Goal: Transaction & Acquisition: Obtain resource

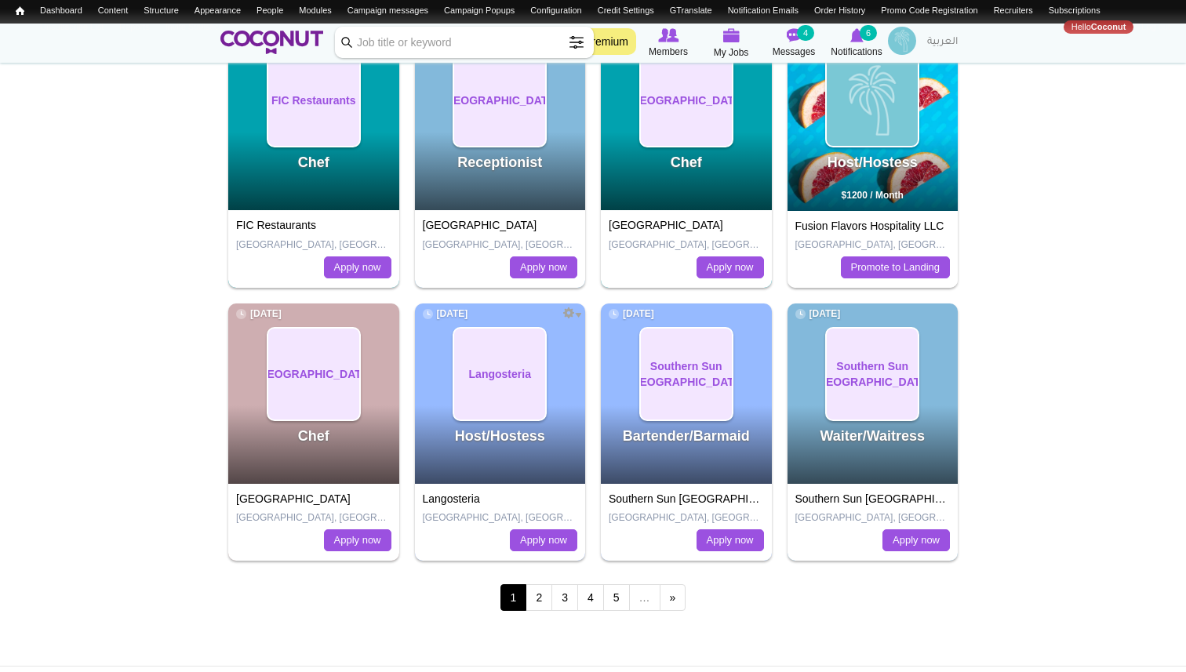
scroll to position [893, 0]
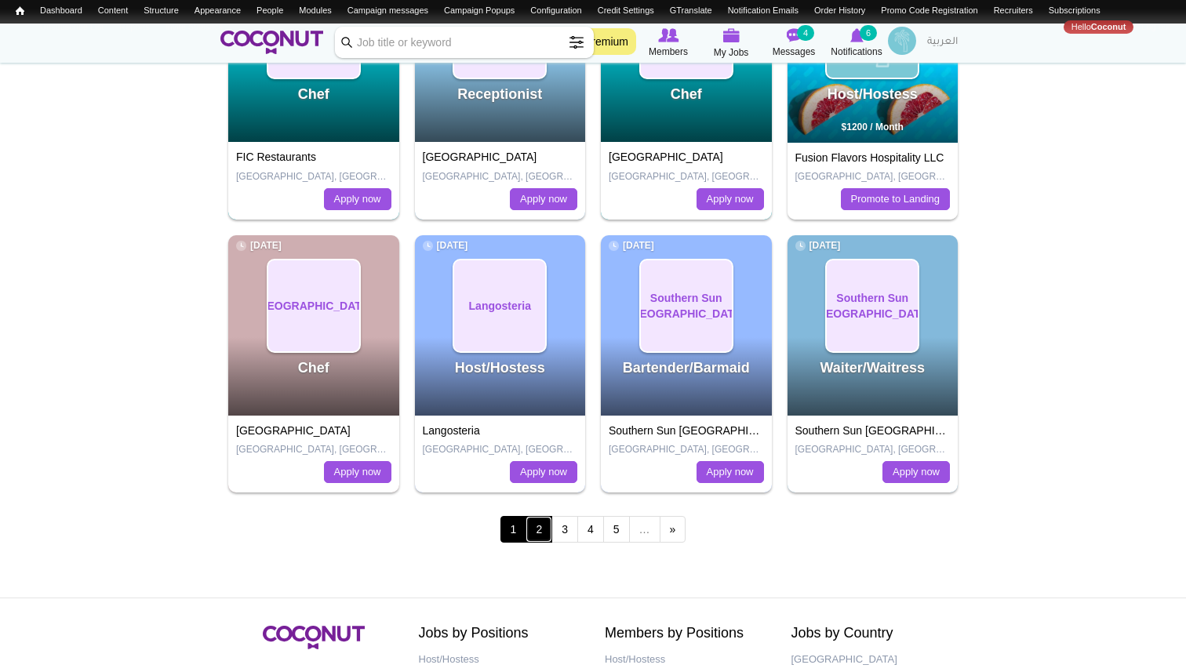
click at [538, 534] on link "2" at bounding box center [539, 529] width 27 height 27
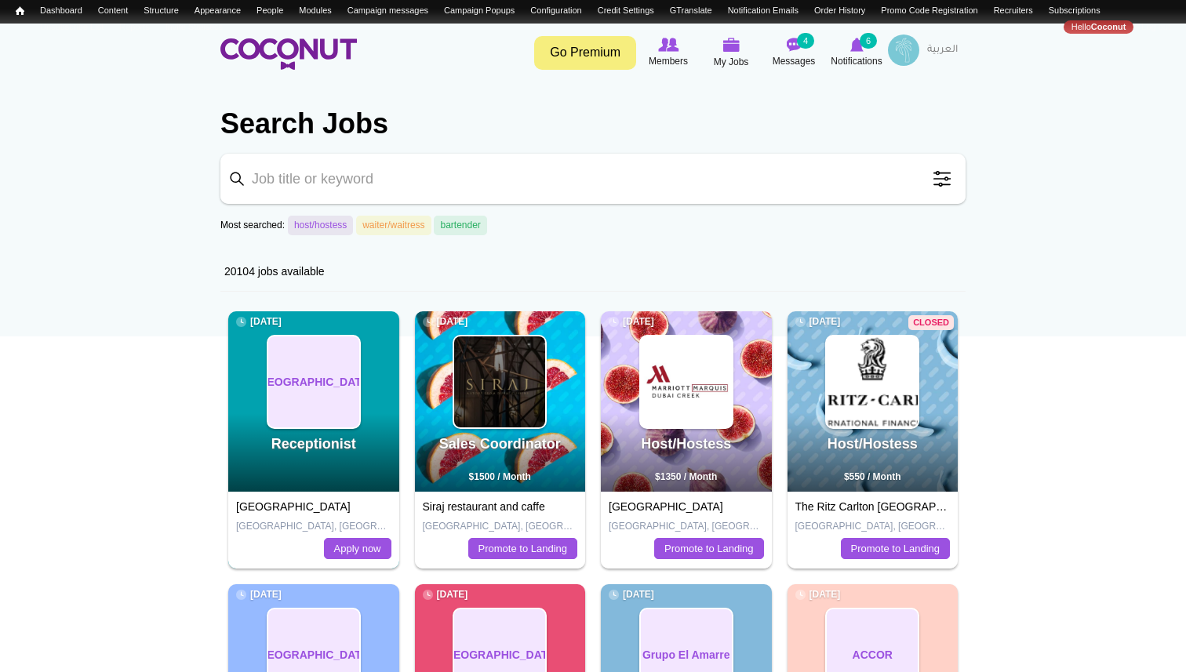
click at [940, 180] on span at bounding box center [941, 178] width 31 height 31
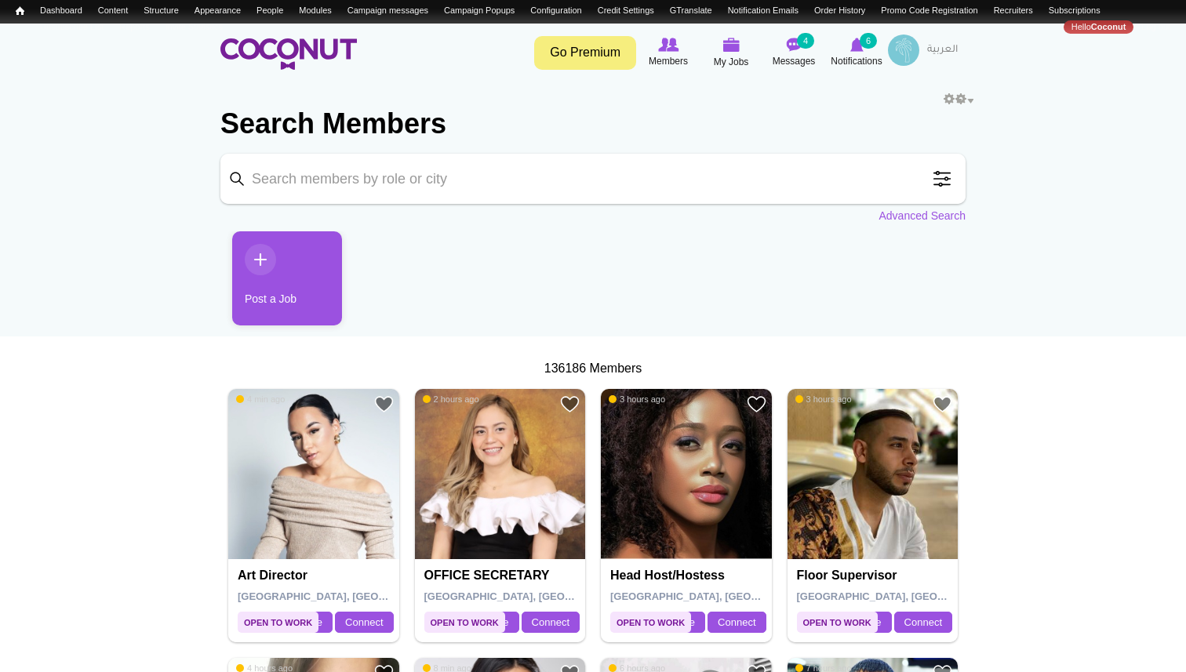
click at [942, 179] on span at bounding box center [941, 178] width 31 height 31
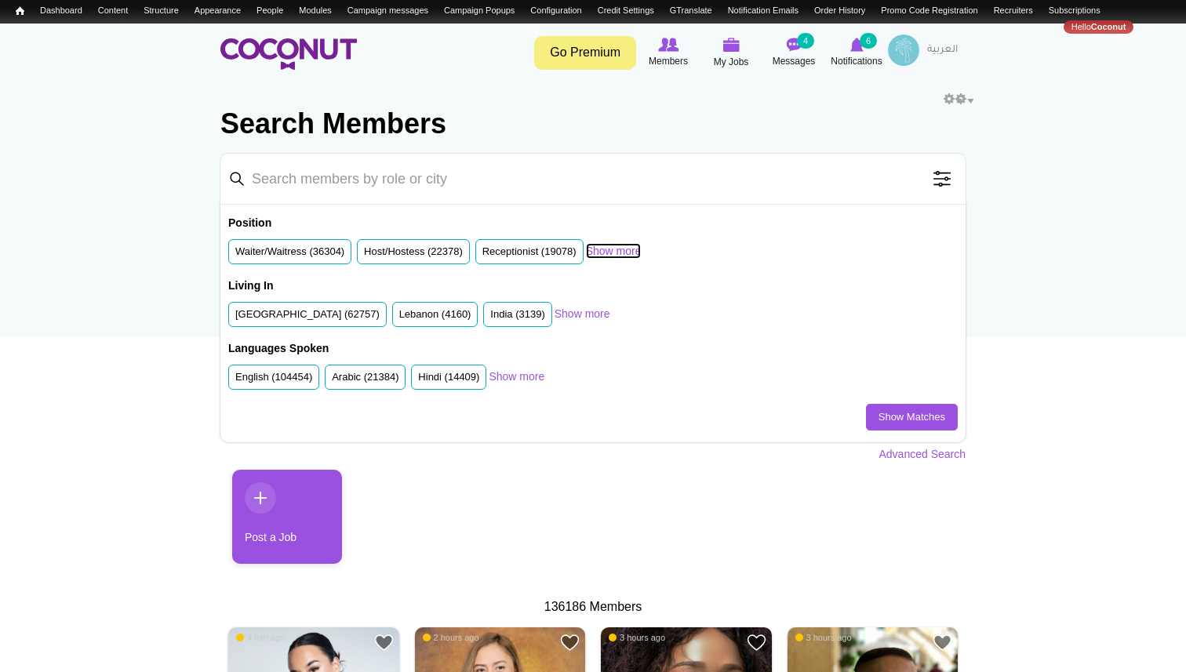
click at [635, 253] on link "Show more" at bounding box center [614, 251] width 56 height 16
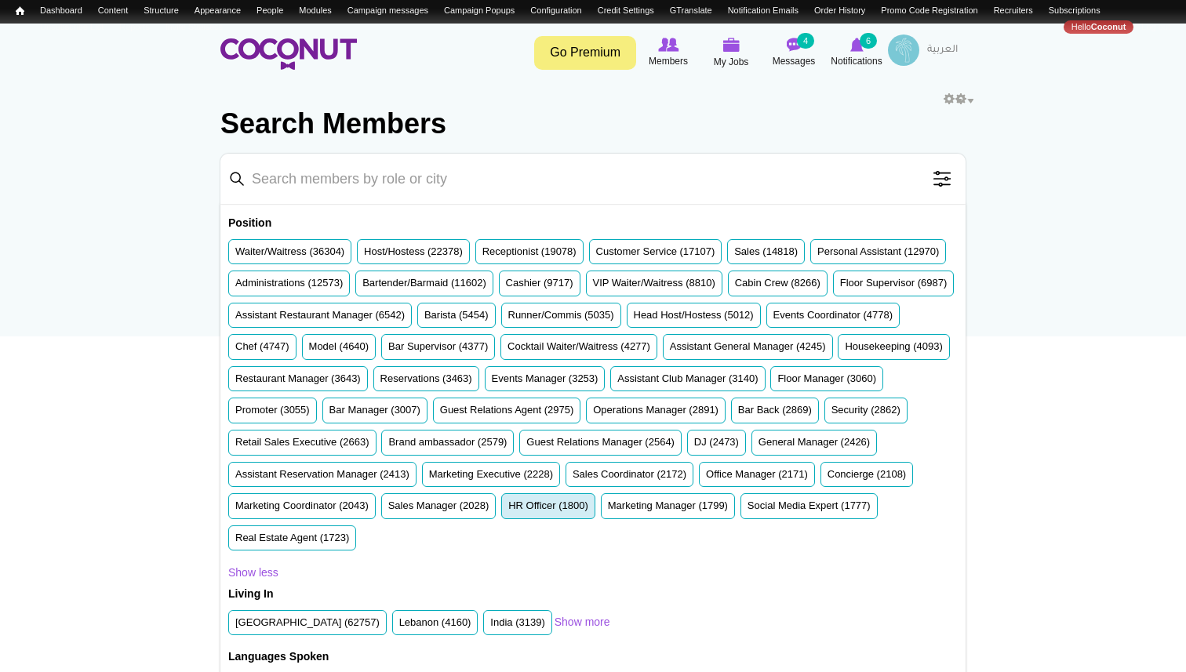
click at [553, 514] on label "HR Officer (1800)" at bounding box center [548, 506] width 80 height 15
click at [508, 509] on input "HR Officer (1800)" at bounding box center [508, 509] width 0 height 0
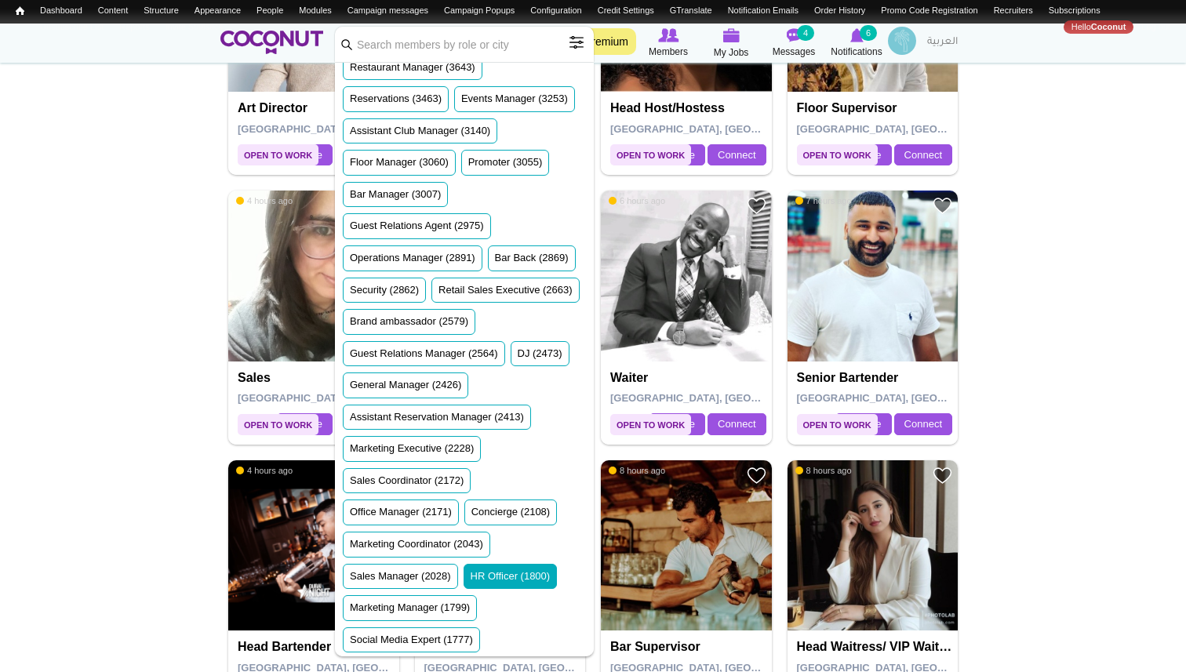
scroll to position [896, 0]
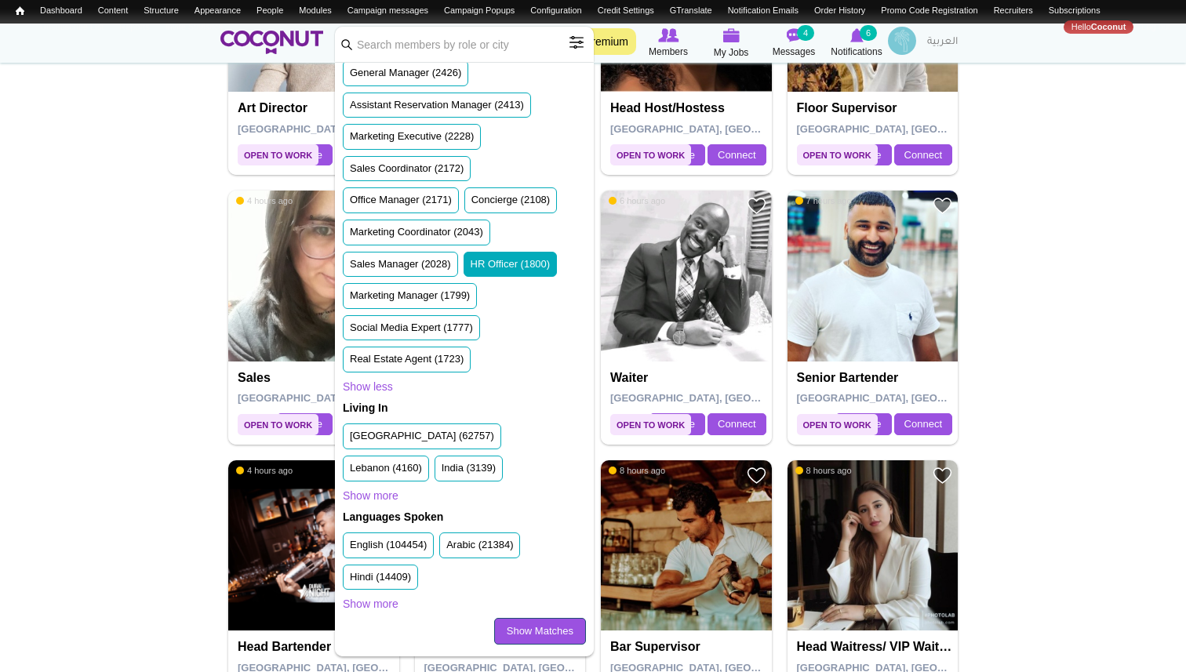
click at [534, 627] on link "Show Matches" at bounding box center [540, 631] width 92 height 27
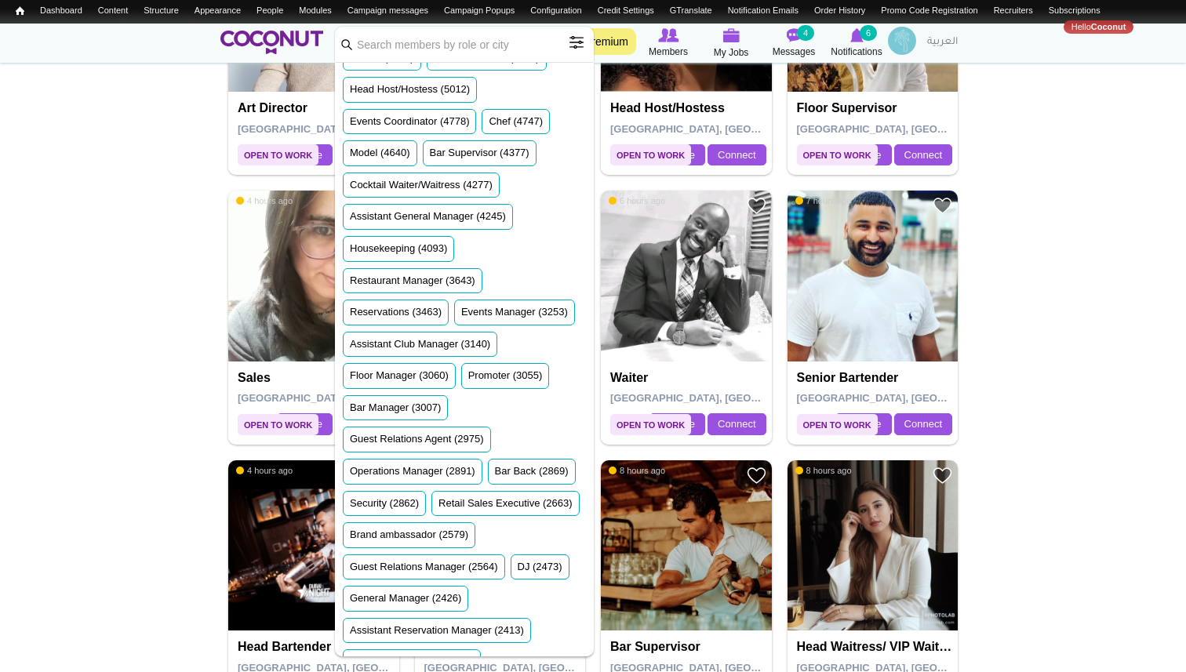
scroll to position [335, 0]
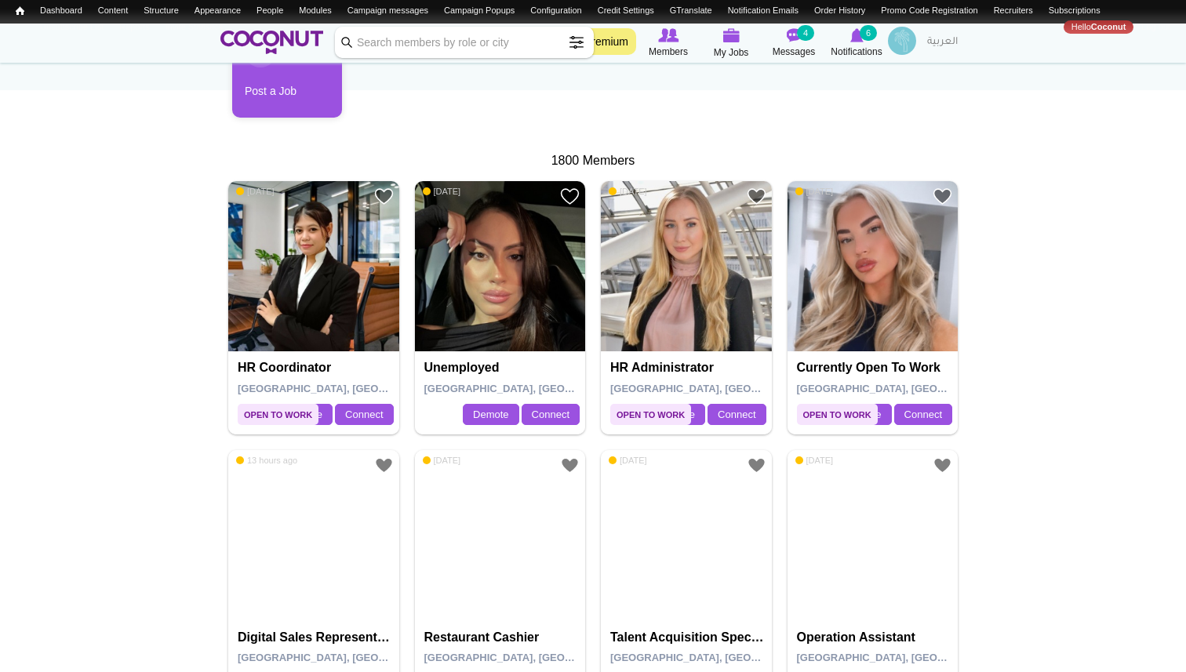
scroll to position [252, 0]
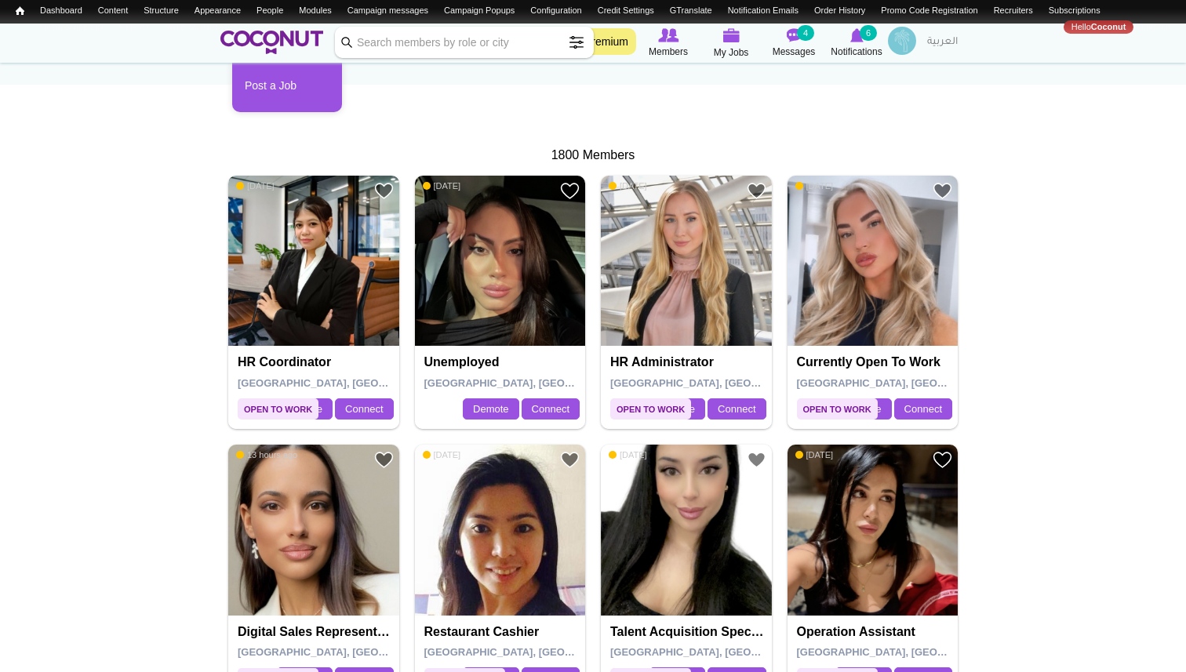
click at [322, 276] on img at bounding box center [313, 261] width 171 height 171
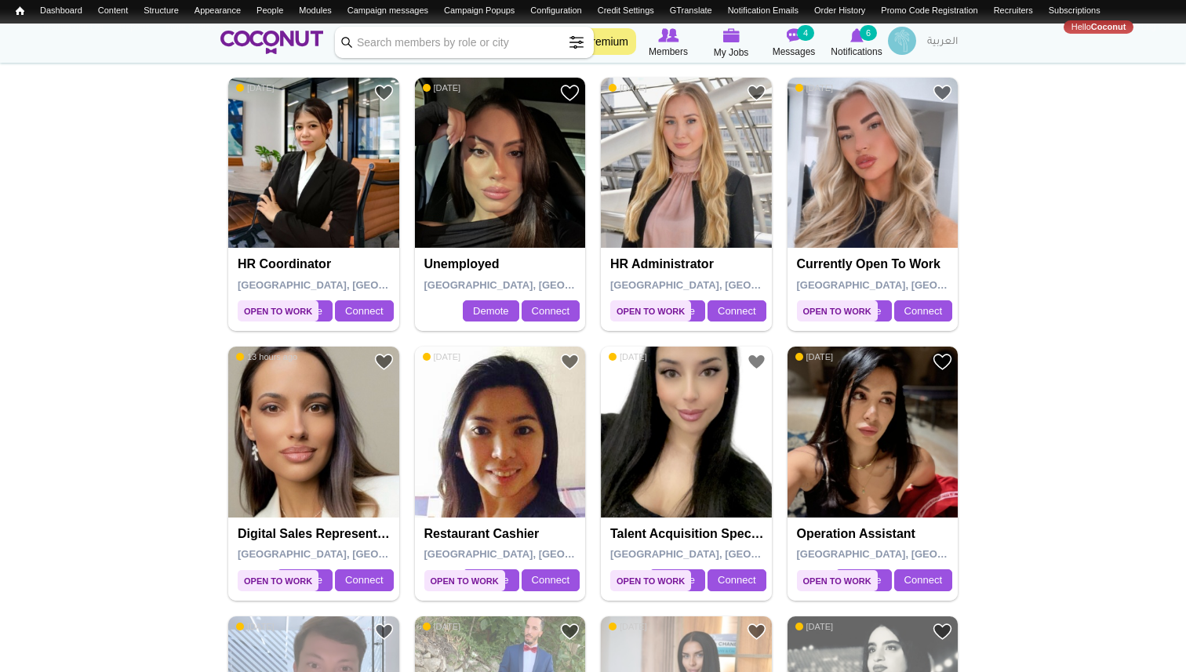
scroll to position [322, 0]
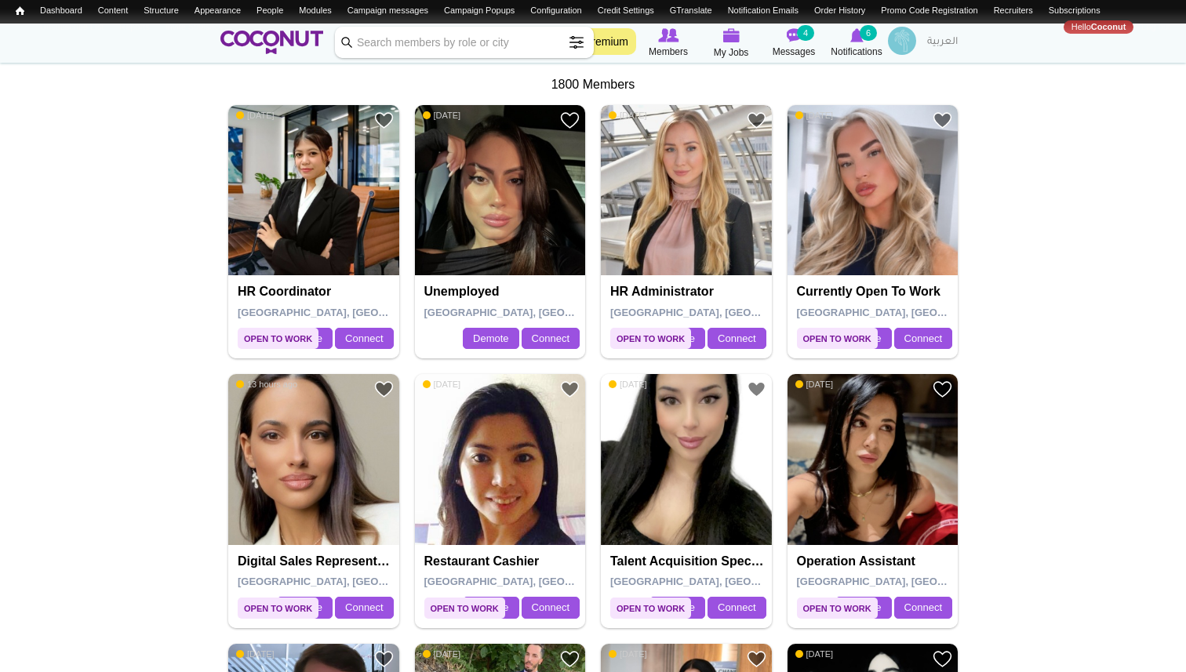
click at [686, 212] on img at bounding box center [686, 190] width 171 height 171
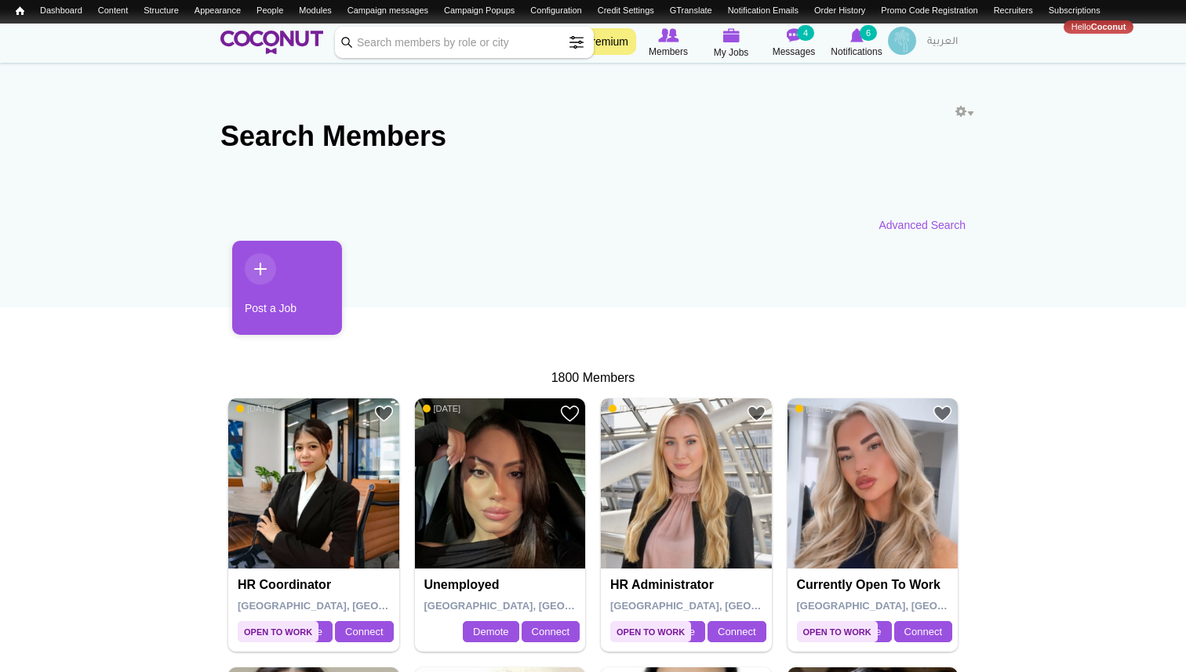
scroll to position [0, 0]
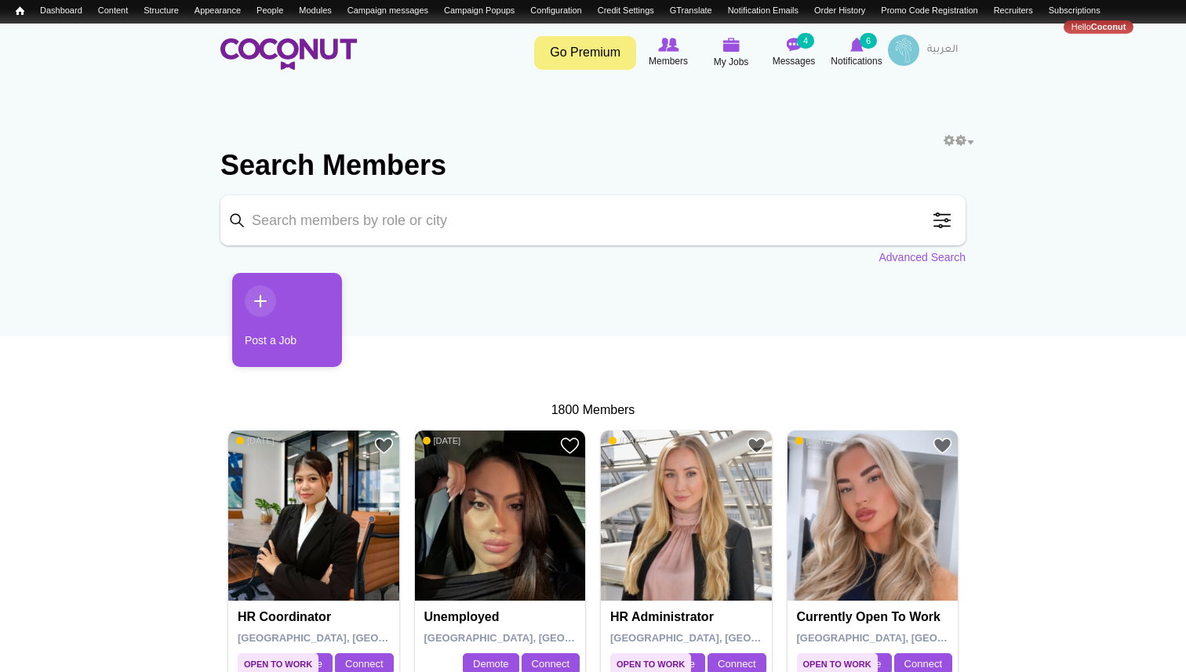
click at [939, 224] on span at bounding box center [941, 220] width 31 height 31
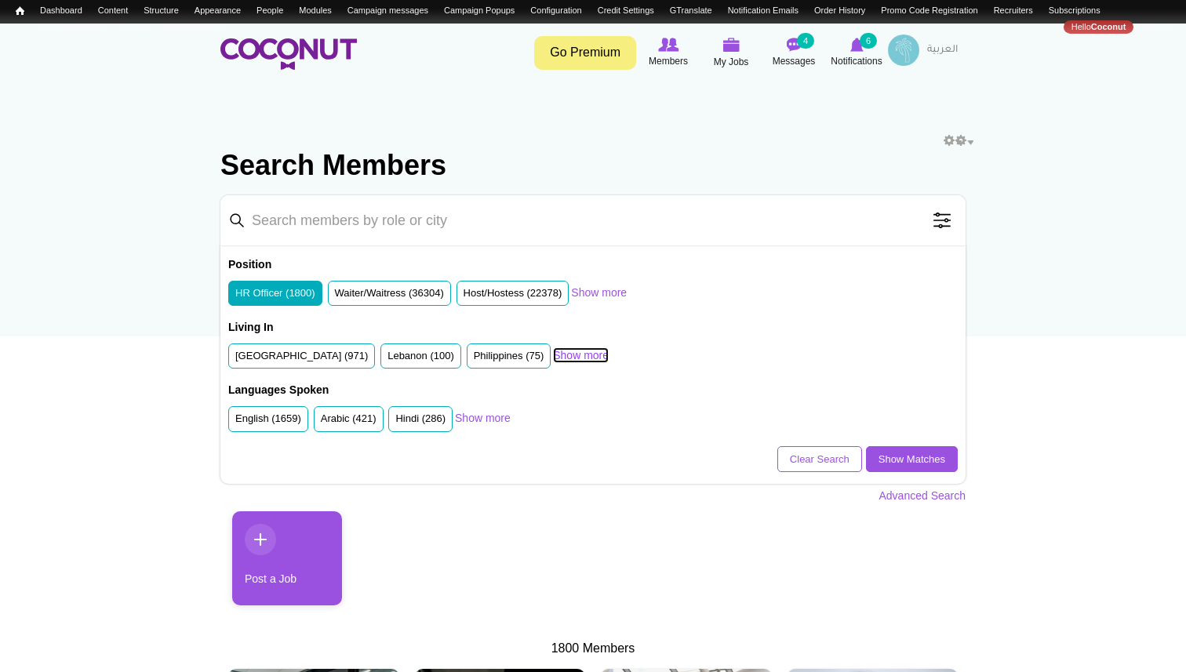
click at [585, 354] on link "Show more" at bounding box center [581, 355] width 56 height 16
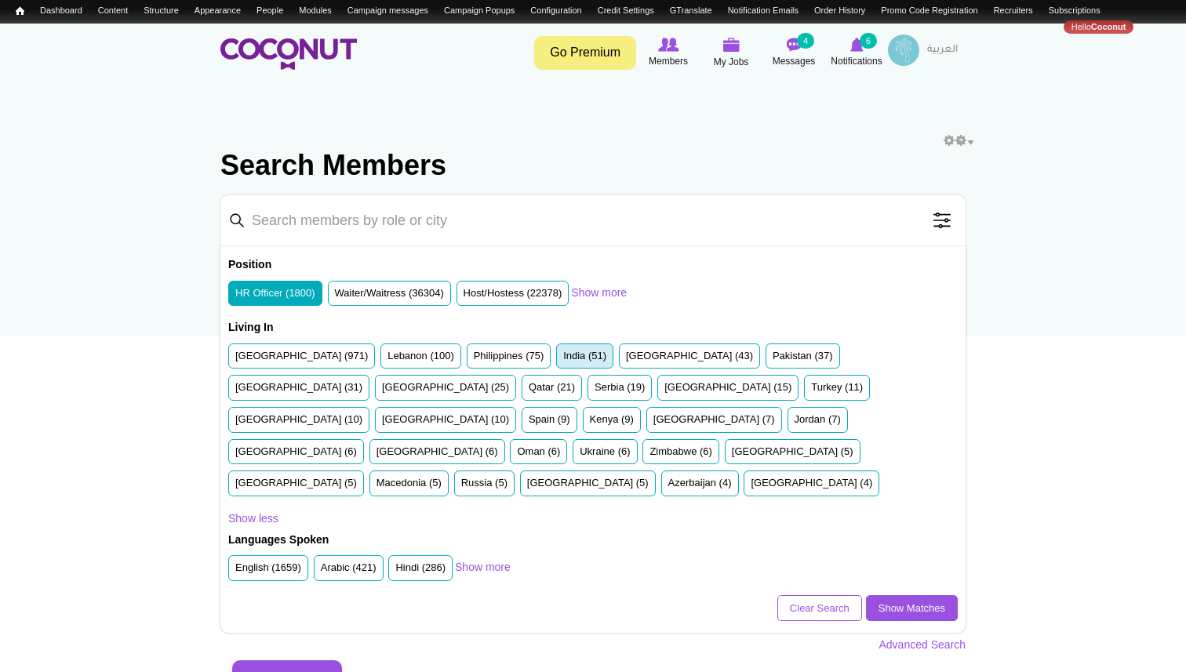
click at [590, 351] on label "India (51)" at bounding box center [584, 356] width 43 height 15
click at [563, 359] on input "India (51)" at bounding box center [563, 359] width 0 height 0
click at [918, 595] on link "Show Matches" at bounding box center [912, 608] width 92 height 27
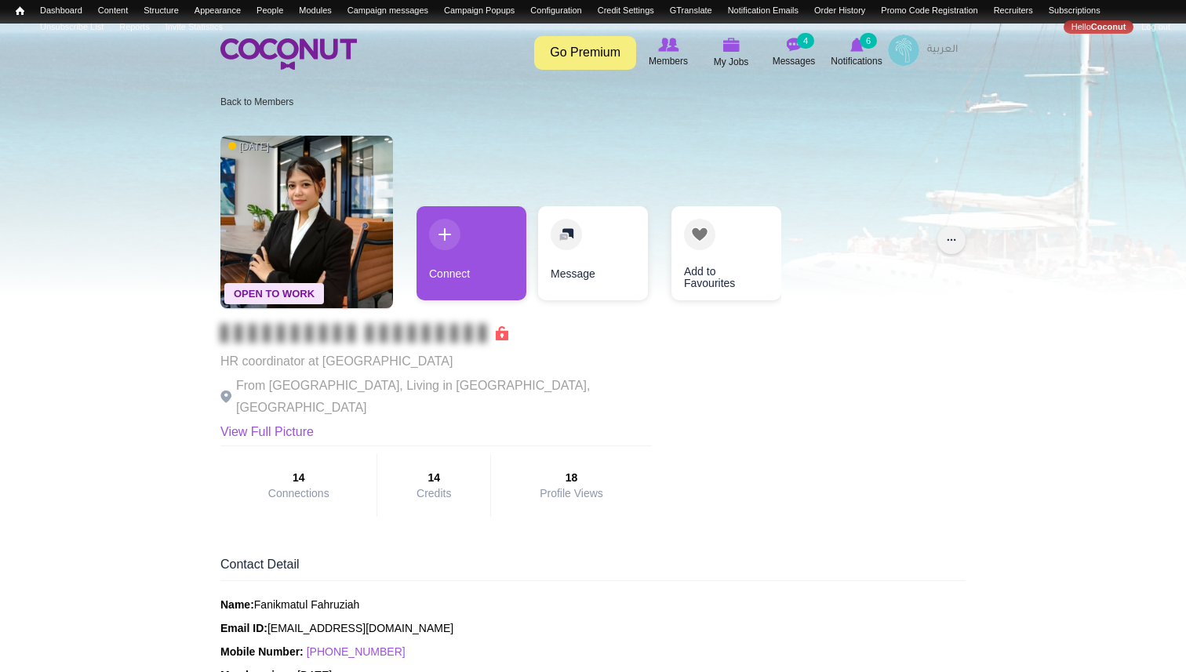
click at [947, 237] on button "..." at bounding box center [951, 240] width 28 height 28
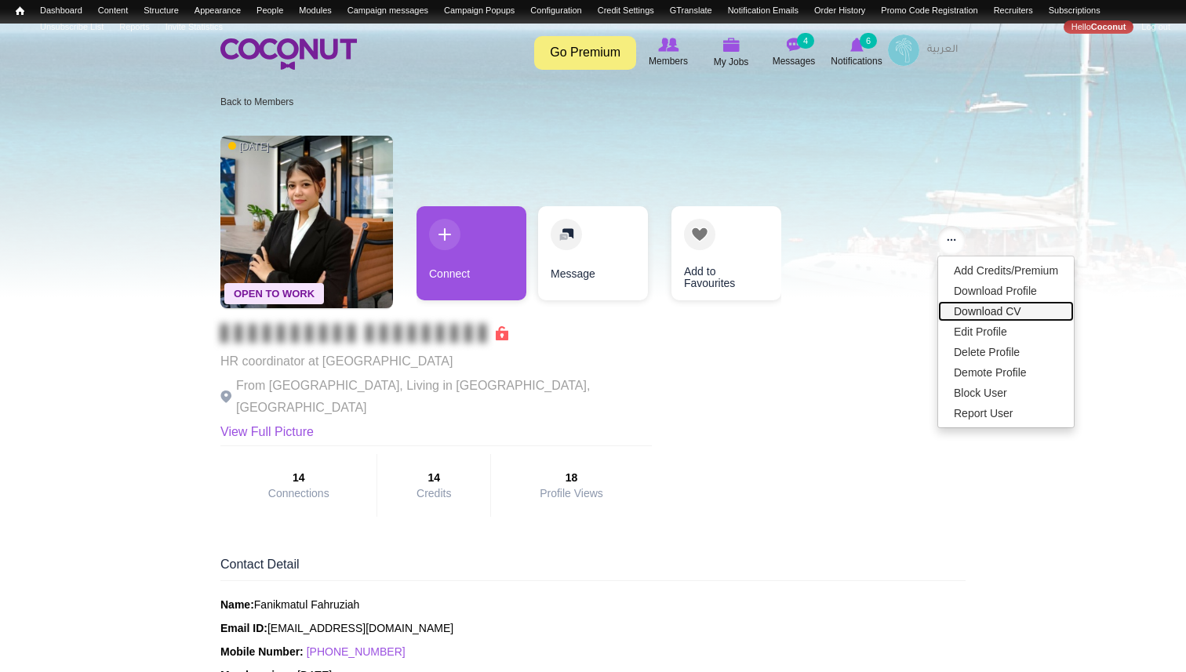
click at [964, 307] on link "Download CV" at bounding box center [1006, 311] width 136 height 20
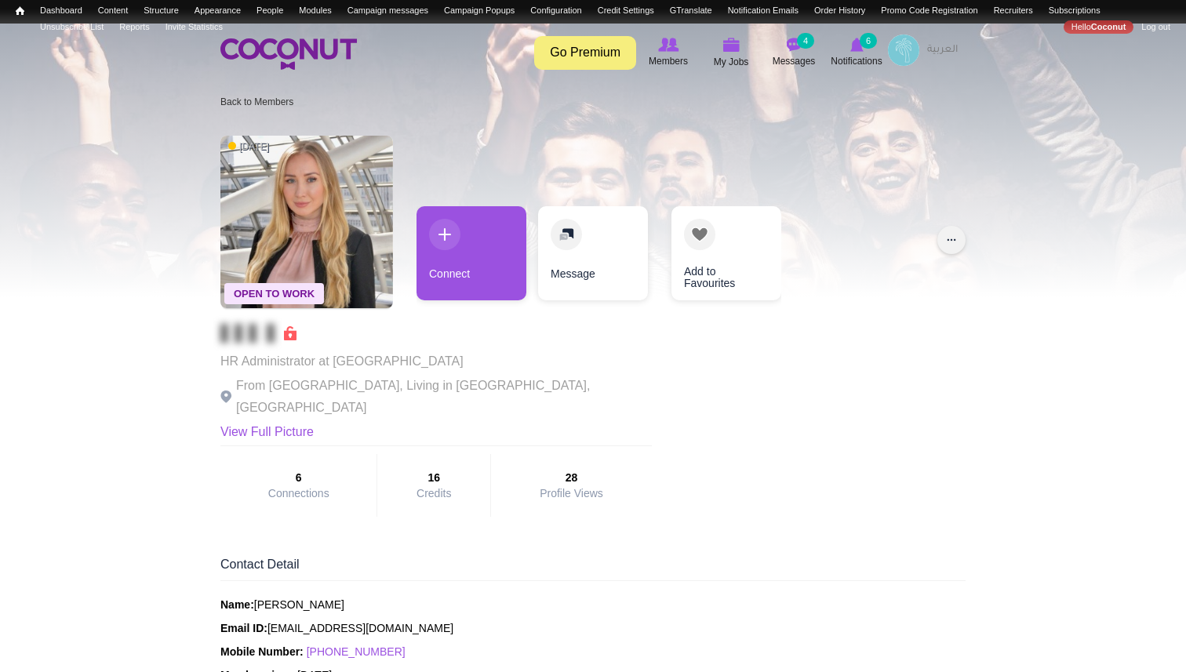
click at [958, 240] on button "..." at bounding box center [951, 240] width 28 height 28
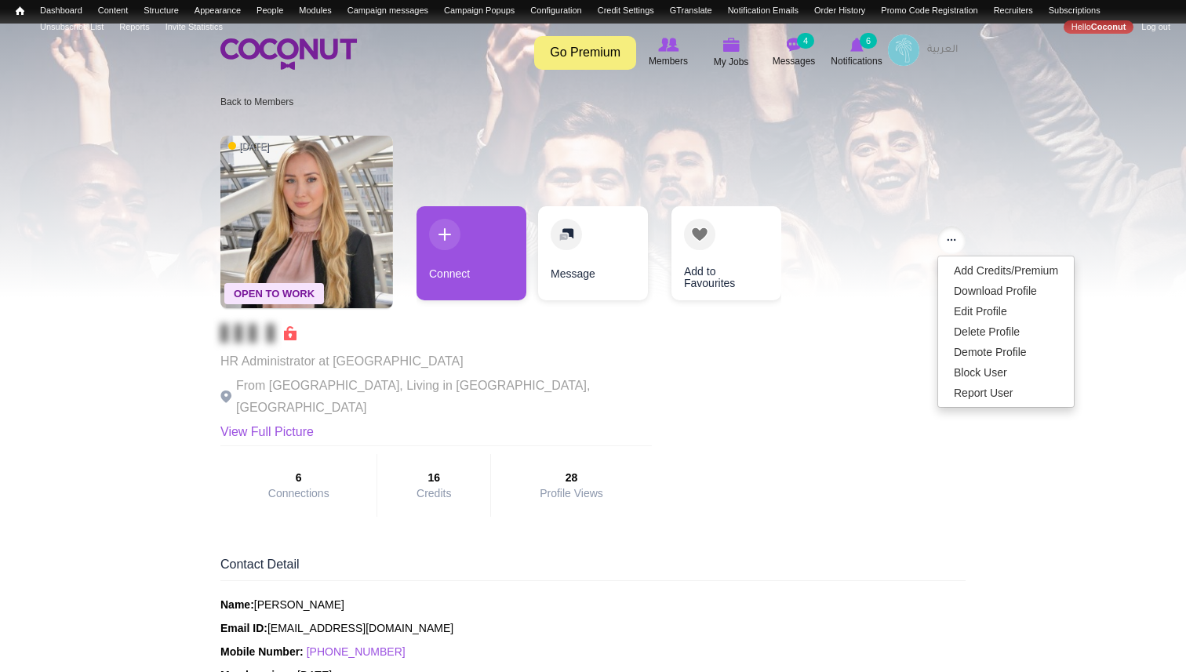
click at [837, 414] on div "Open To Work 1 week ago HR Administrator at Forterro From Sweden, Living in Sto…" at bounding box center [592, 326] width 745 height 397
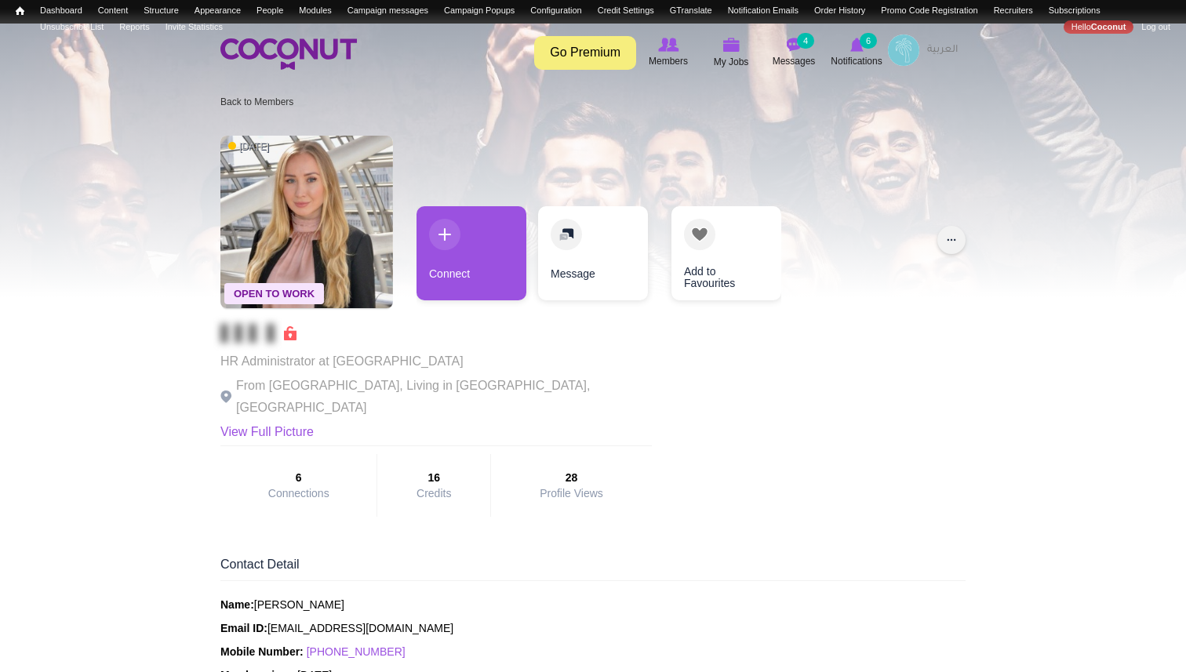
click at [954, 241] on button "..." at bounding box center [951, 240] width 28 height 28
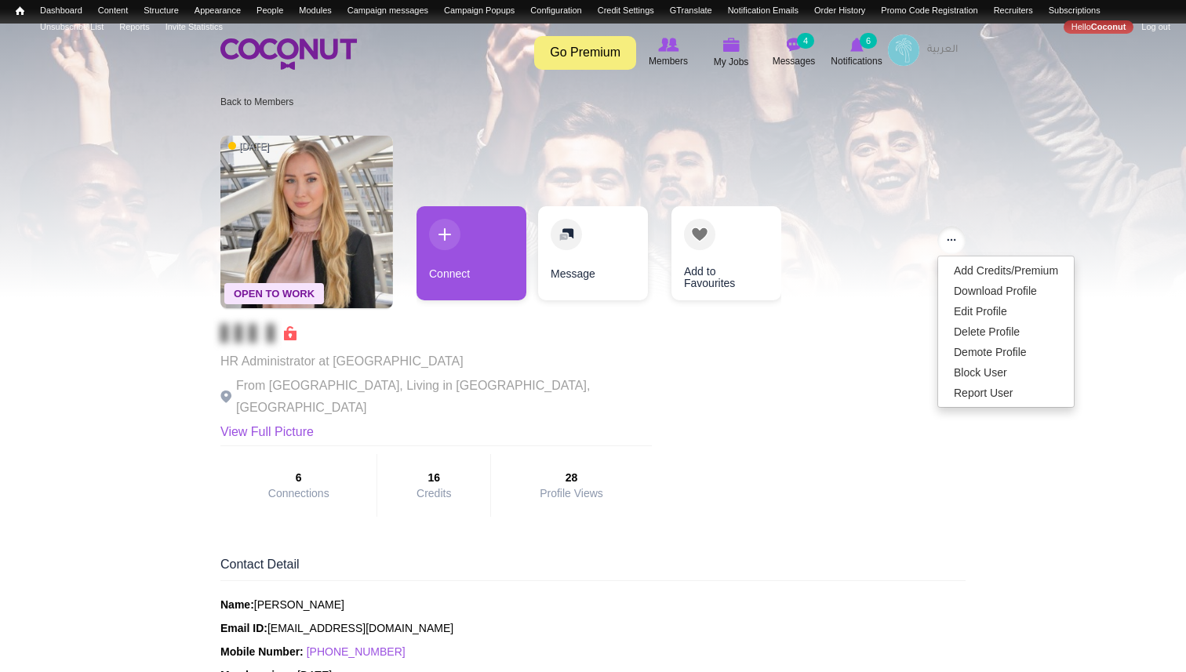
click at [796, 474] on div "Open To Work 1 week ago HR Administrator at Forterro From Sweden, Living in Sto…" at bounding box center [592, 326] width 745 height 397
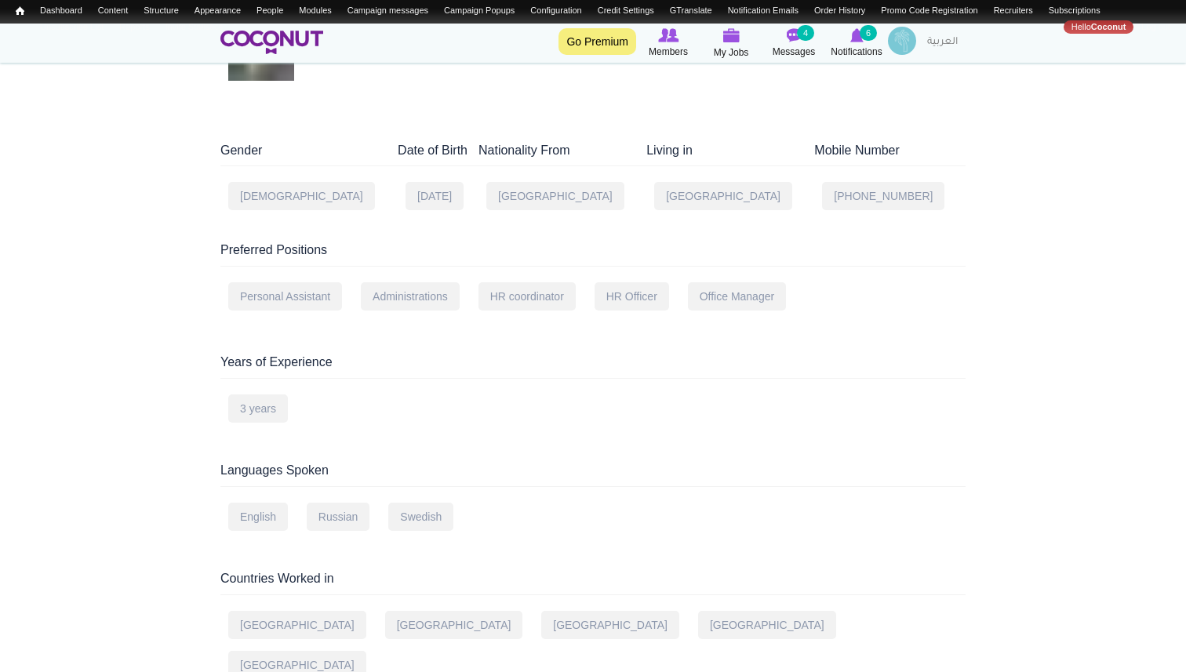
scroll to position [902, 0]
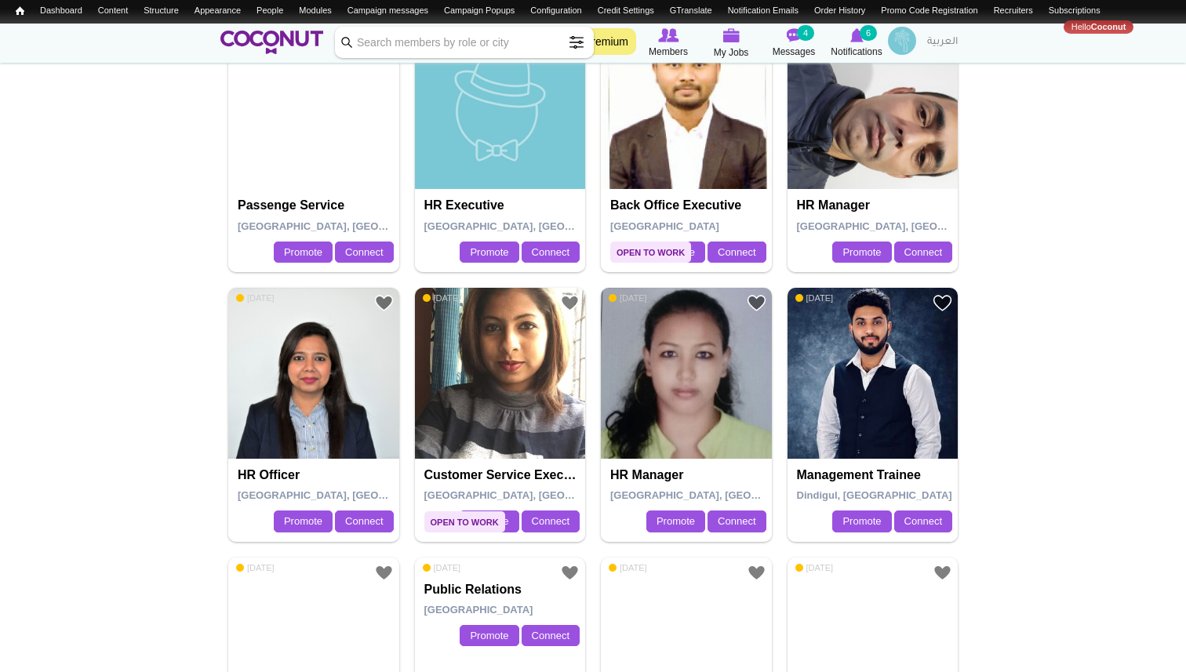
scroll to position [966, 0]
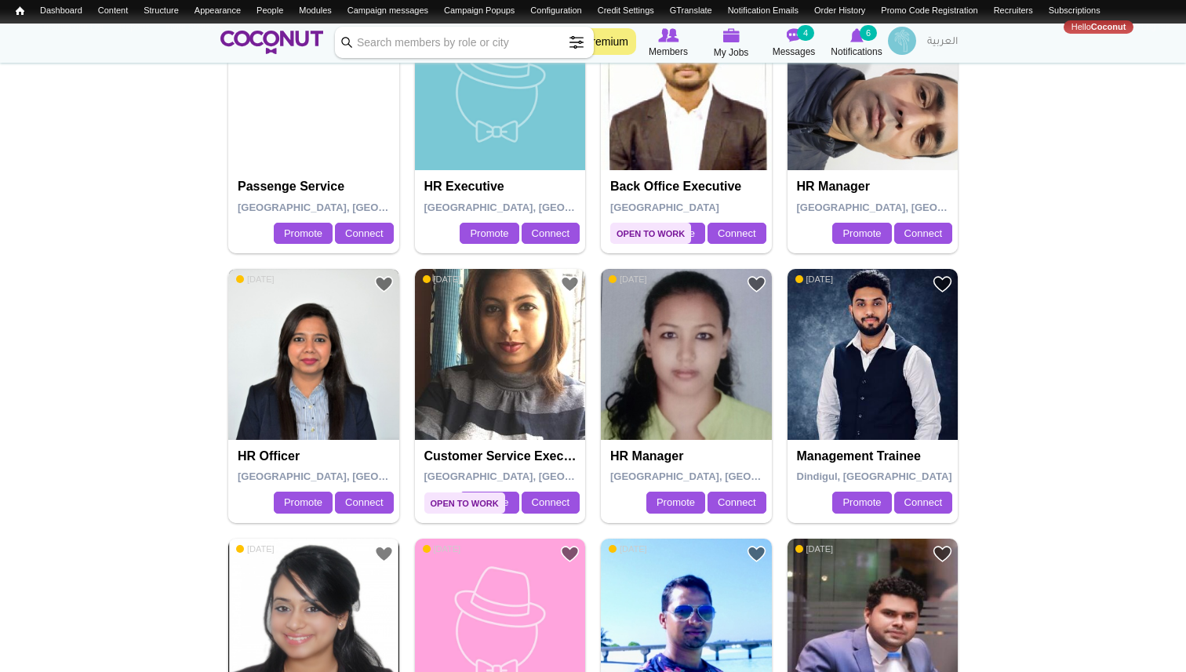
click at [293, 379] on img at bounding box center [313, 354] width 171 height 171
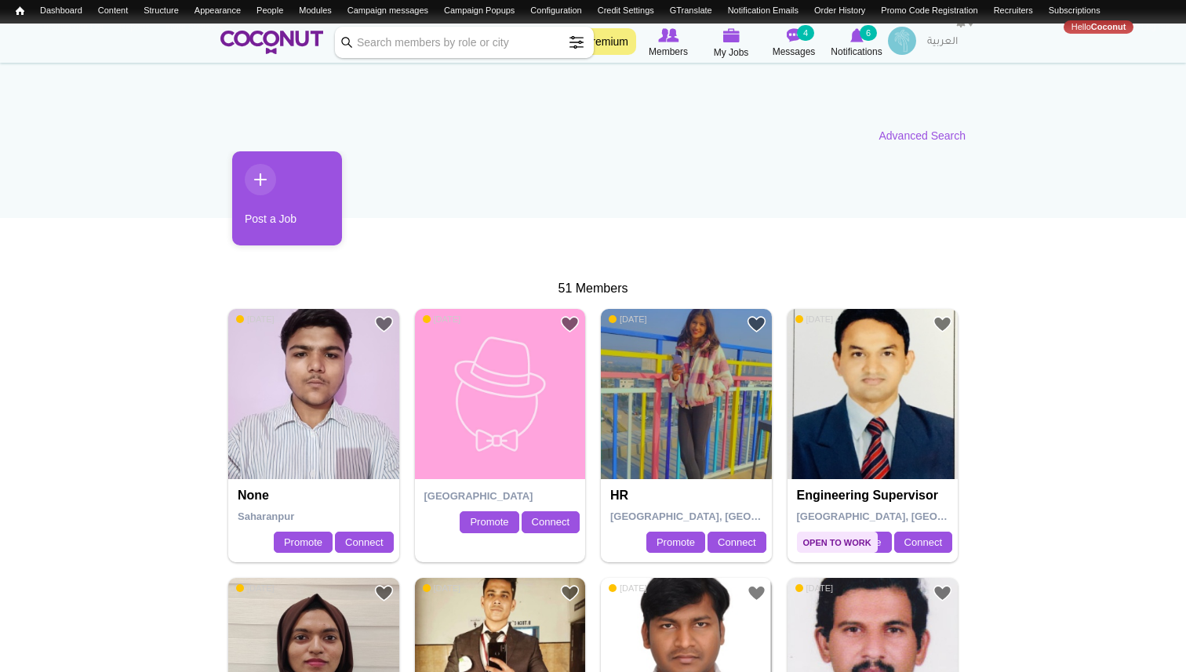
scroll to position [0, 0]
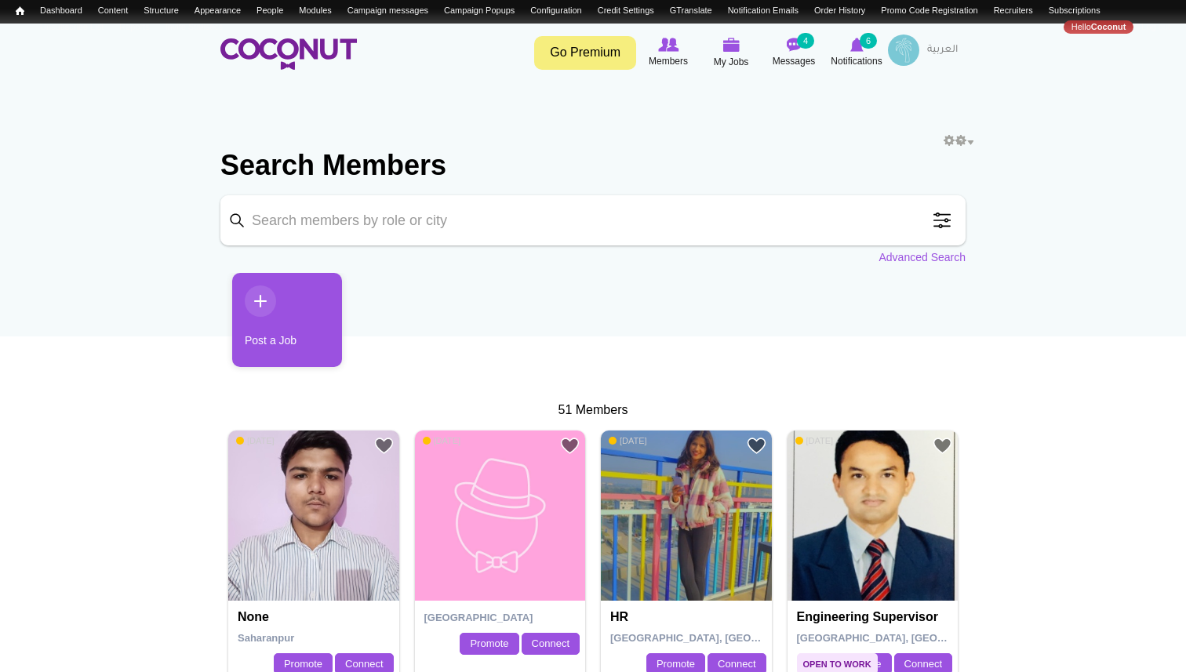
click at [943, 222] on span at bounding box center [941, 220] width 31 height 31
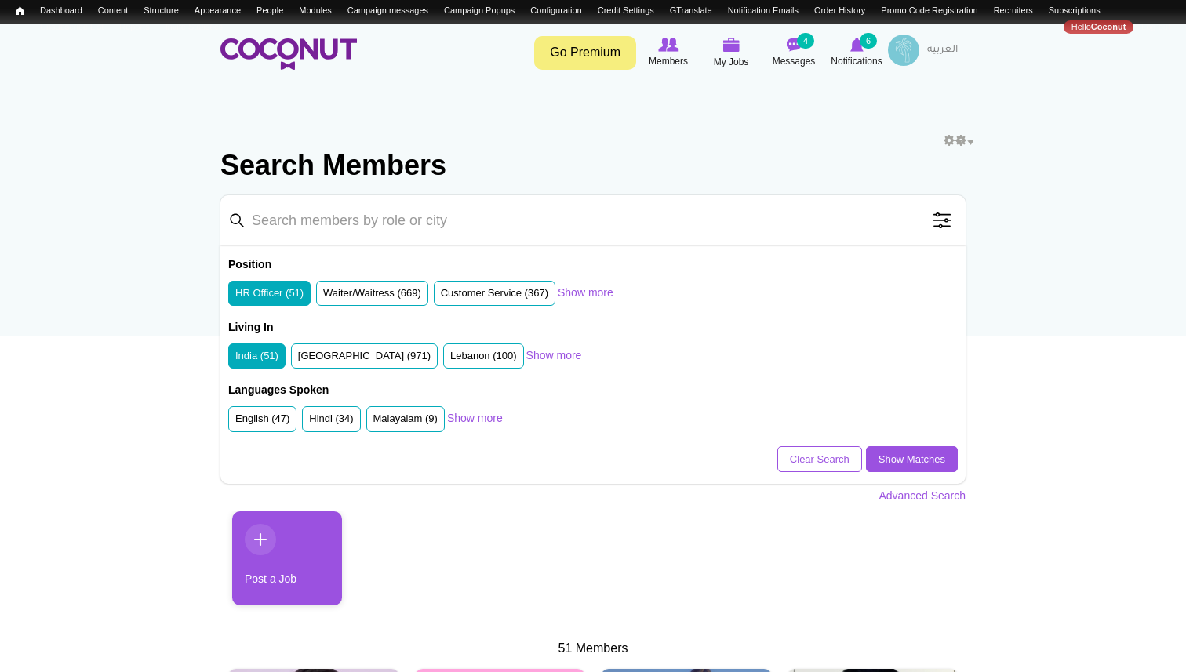
click at [259, 355] on label "India (51)" at bounding box center [256, 356] width 43 height 15
click at [235, 359] on input "India (51)" at bounding box center [235, 359] width 0 height 0
click at [560, 354] on link "Show more" at bounding box center [554, 355] width 56 height 16
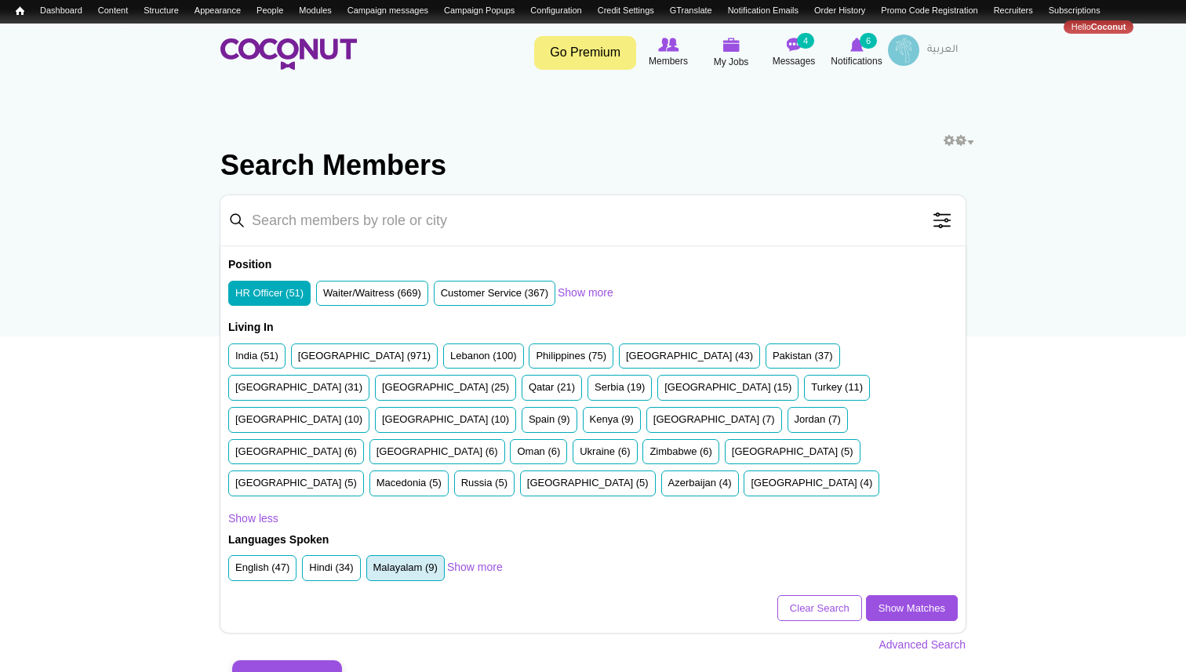
click at [411, 561] on label "Malayalam (9)" at bounding box center [405, 568] width 64 height 15
click at [373, 571] on input "Malayalam (9)" at bounding box center [373, 571] width 0 height 0
click at [924, 595] on link "Show Matches" at bounding box center [912, 608] width 92 height 27
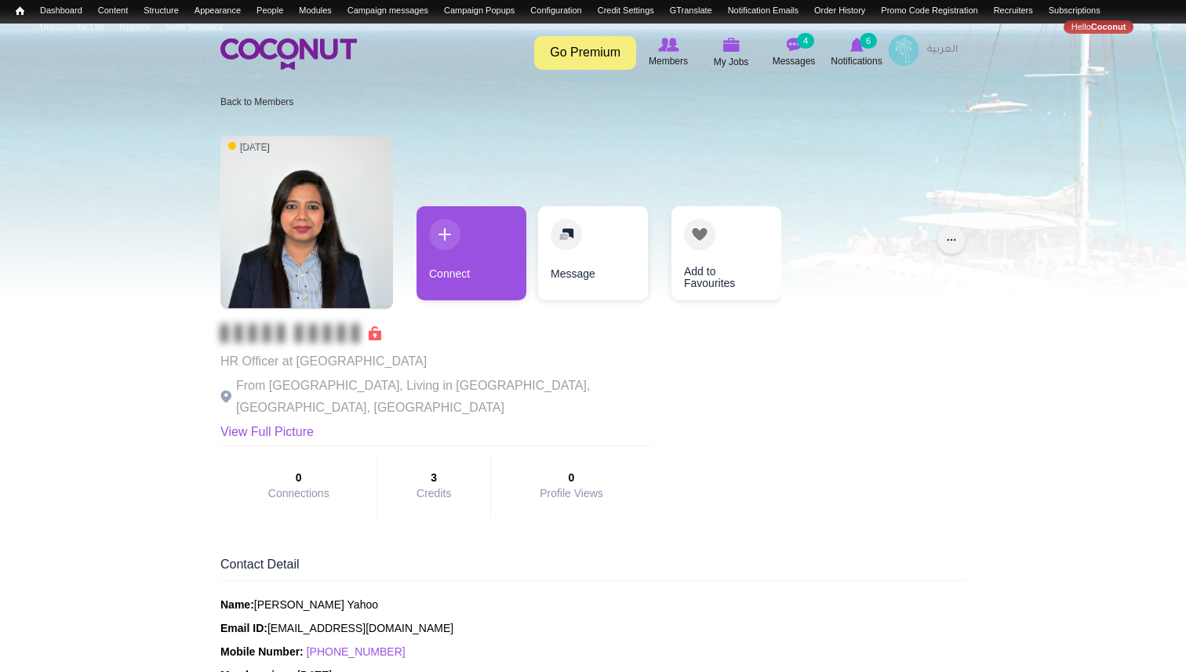
click at [955, 236] on button "..." at bounding box center [951, 240] width 28 height 28
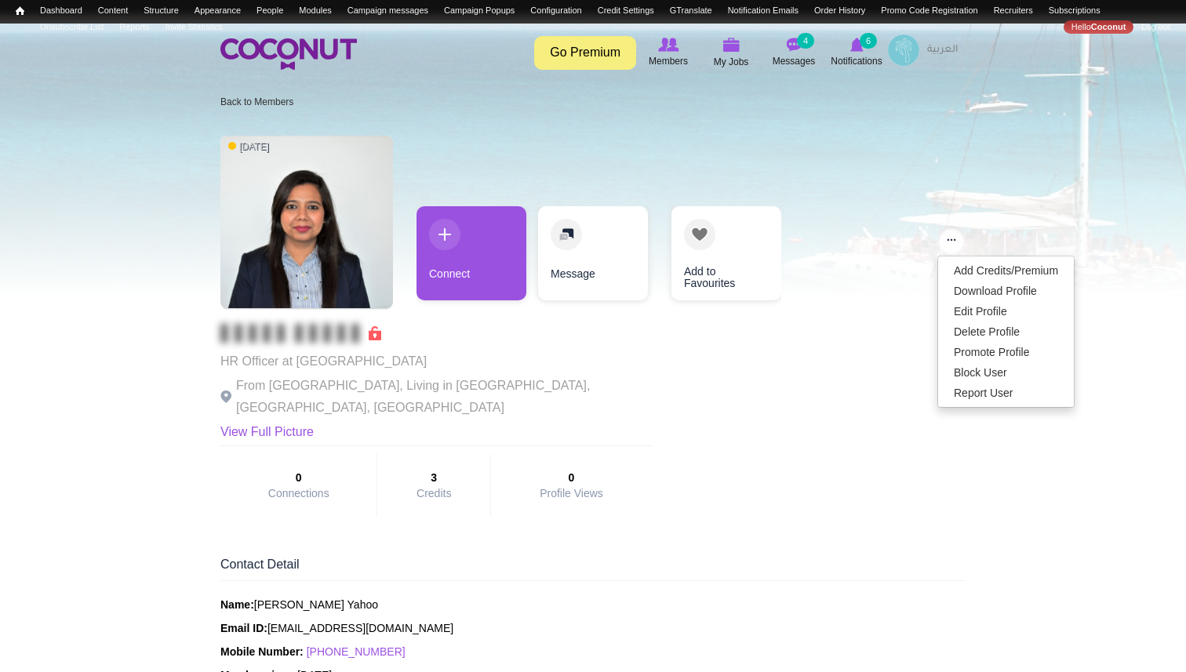
click at [778, 461] on div "[DATE] HR Officer at [GEOGRAPHIC_DATA] From [GEOGRAPHIC_DATA], Living in [GEOGR…" at bounding box center [592, 326] width 745 height 397
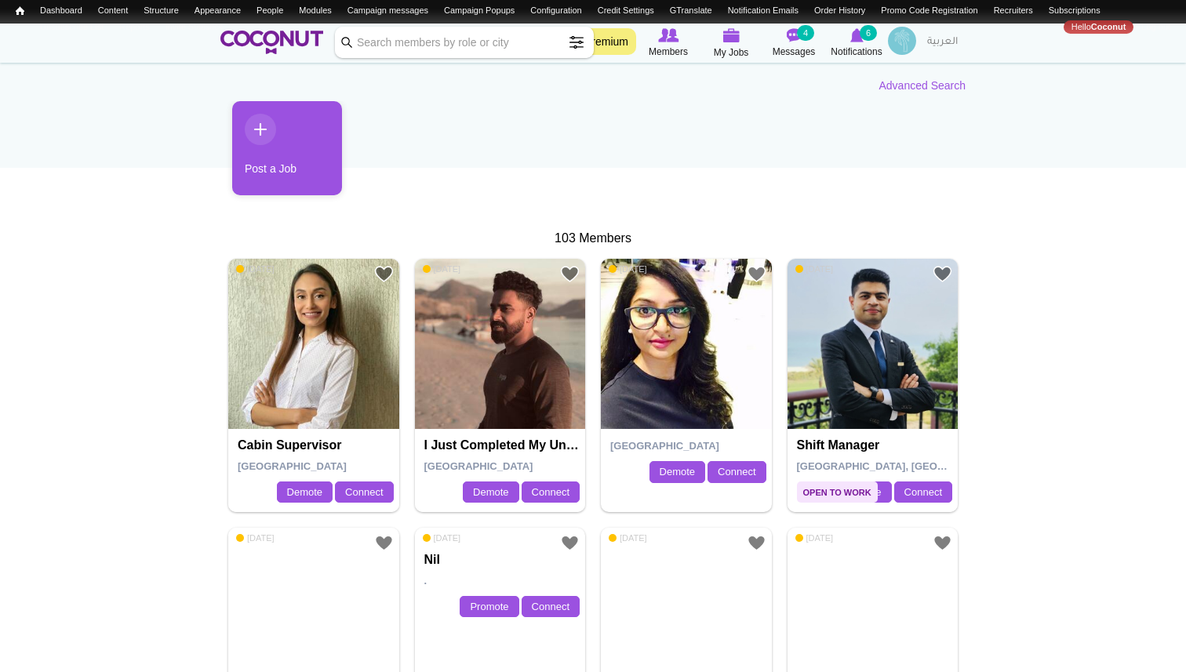
scroll to position [170, 0]
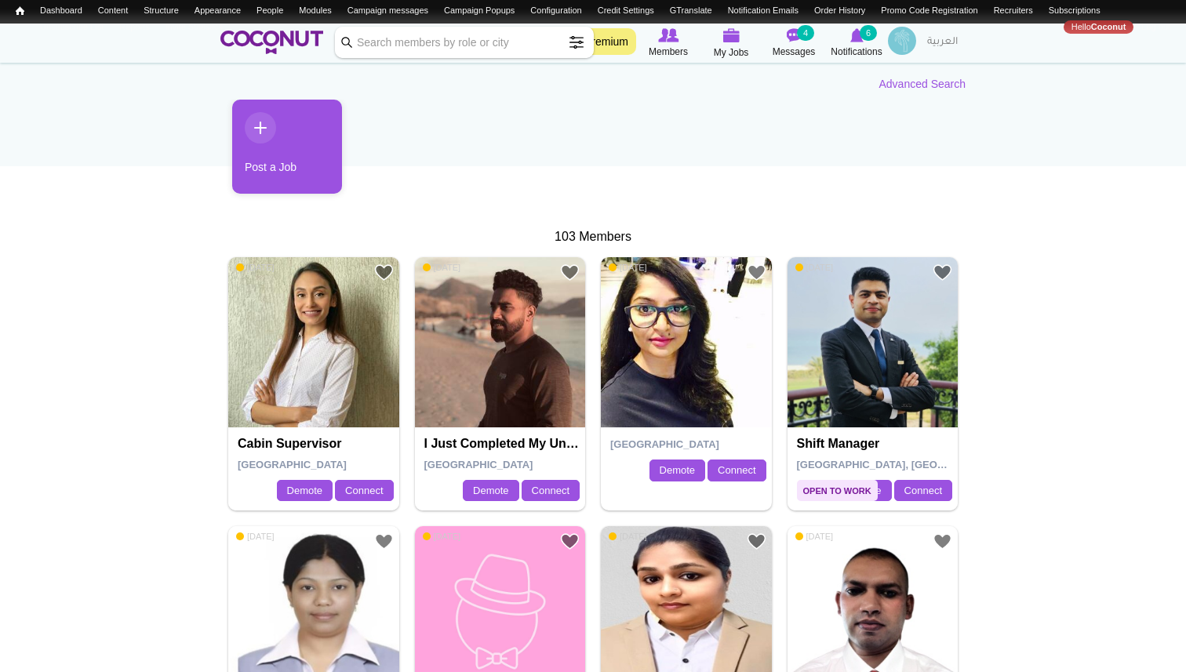
click at [697, 338] on img at bounding box center [686, 342] width 171 height 171
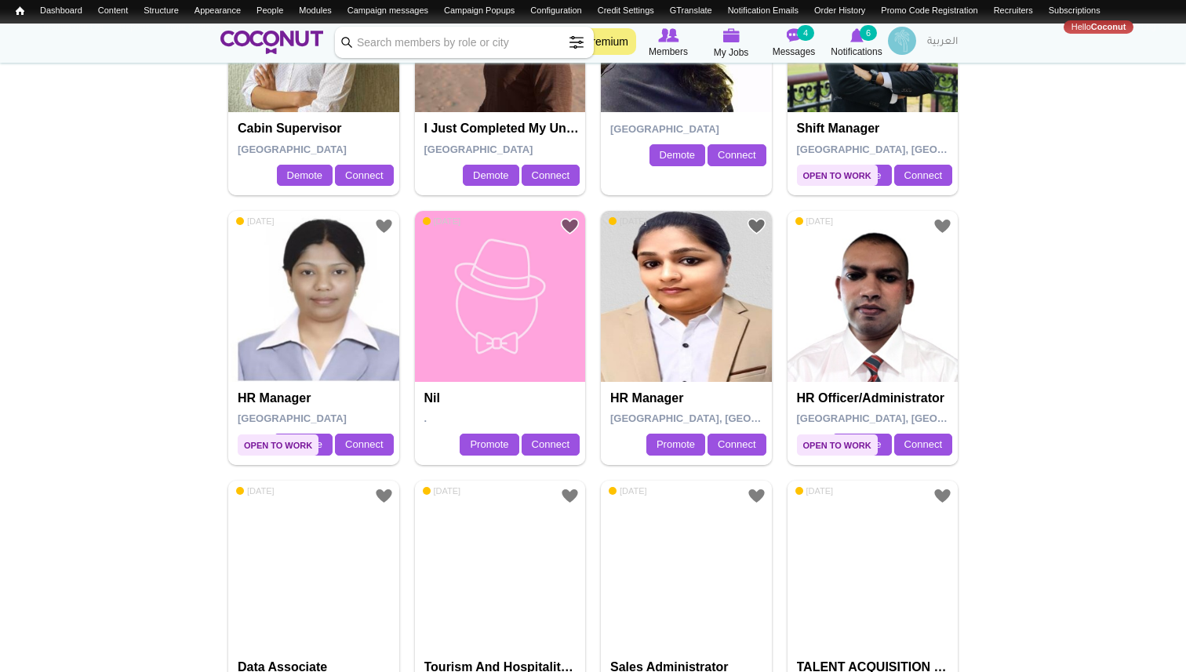
scroll to position [490, 0]
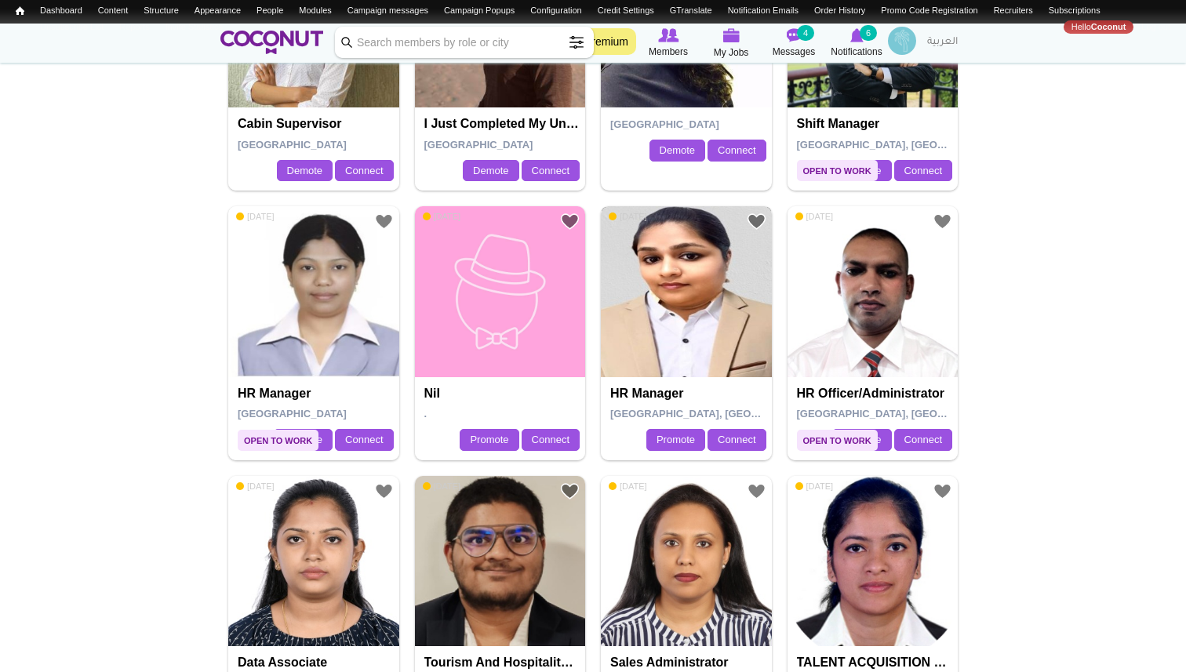
click at [685, 314] on img at bounding box center [686, 291] width 171 height 171
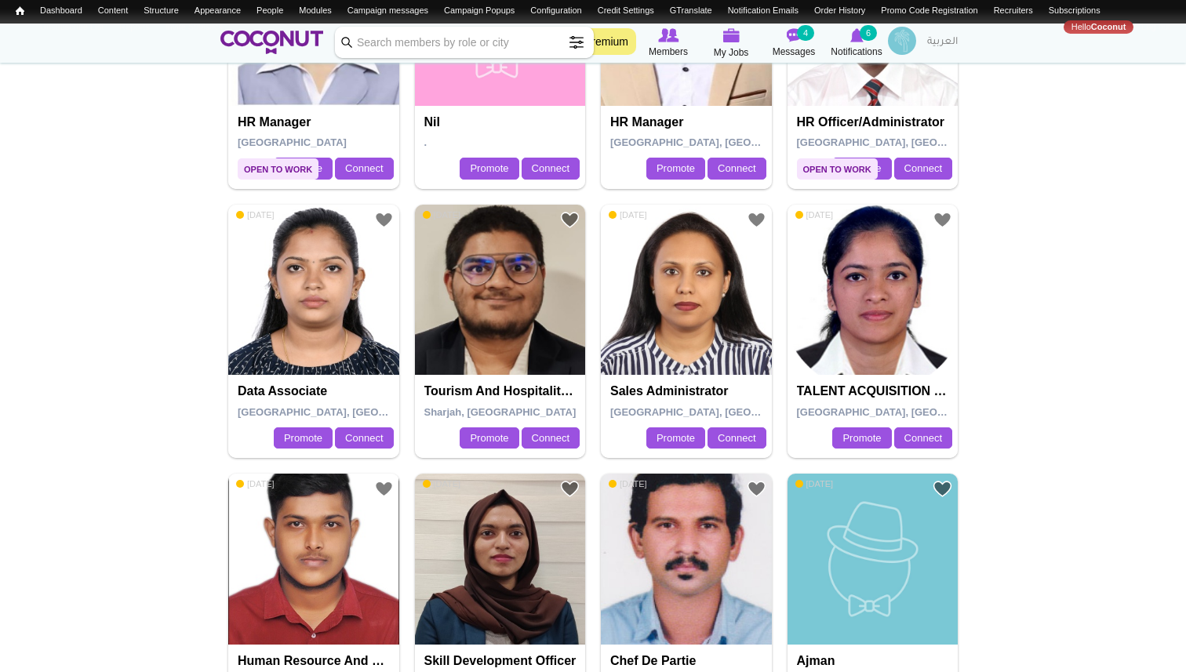
scroll to position [765, 0]
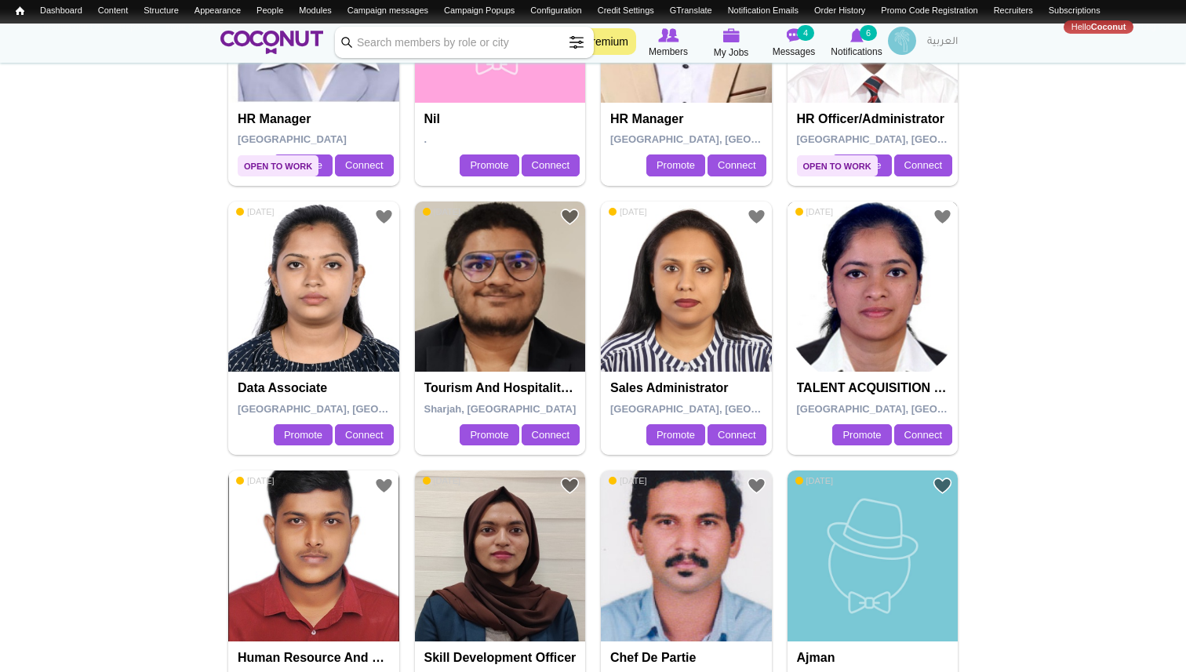
click at [887, 306] on img at bounding box center [873, 287] width 171 height 171
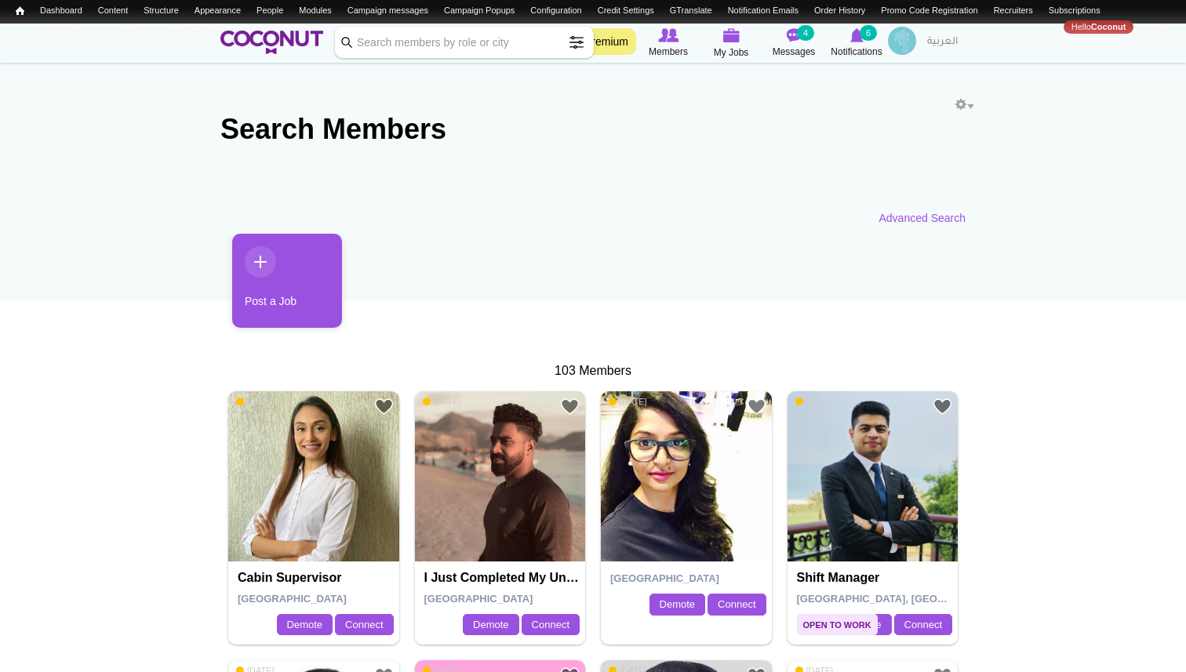
scroll to position [0, 0]
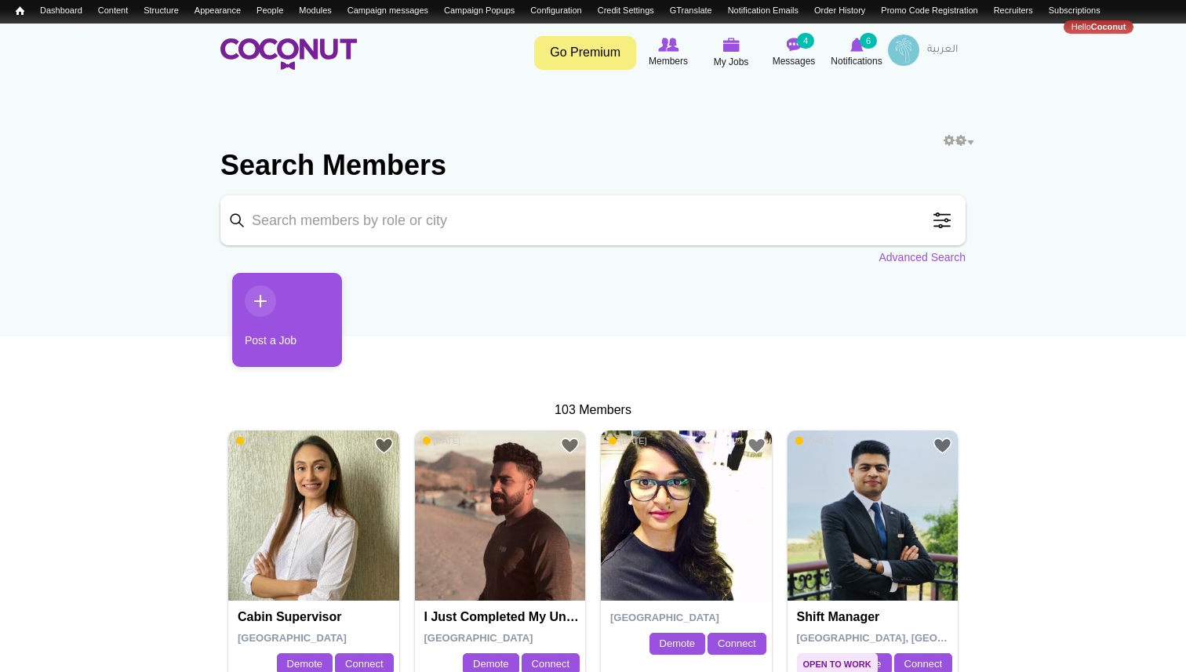
click at [942, 218] on span at bounding box center [941, 220] width 31 height 31
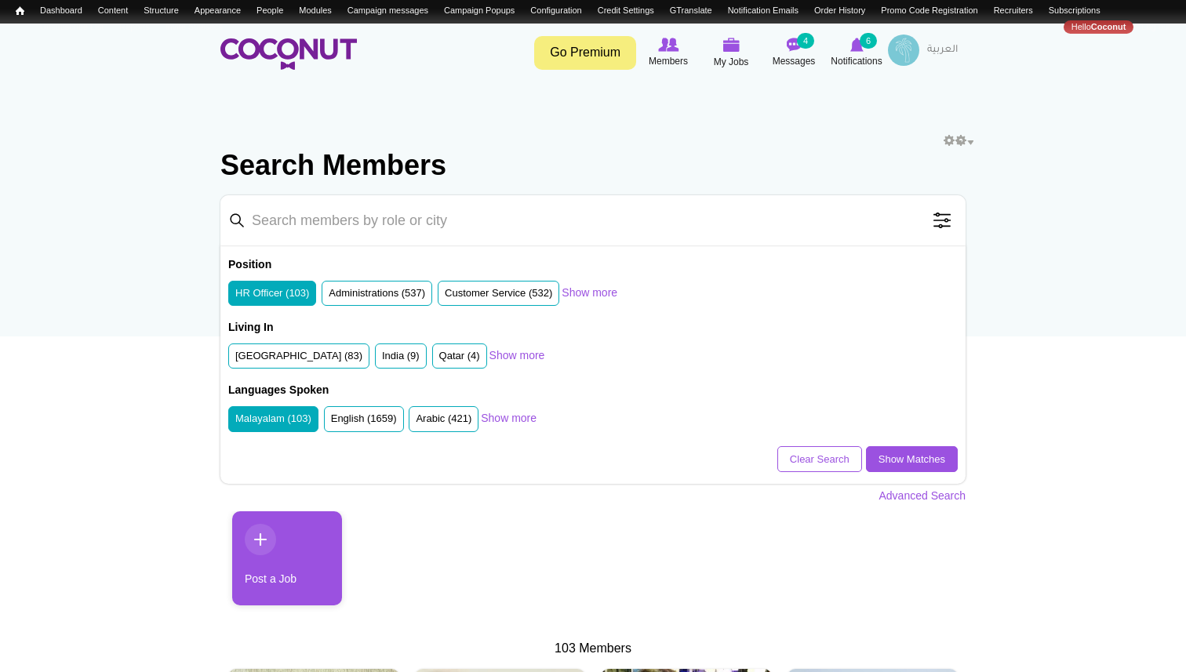
click at [281, 415] on label "Malayalam (103)" at bounding box center [273, 419] width 76 height 15
click at [235, 422] on input "Malayalam (103)" at bounding box center [235, 422] width 0 height 0
click at [915, 454] on link "Show Matches" at bounding box center [912, 459] width 92 height 27
click at [869, 157] on h2 "Search Members" at bounding box center [592, 166] width 745 height 38
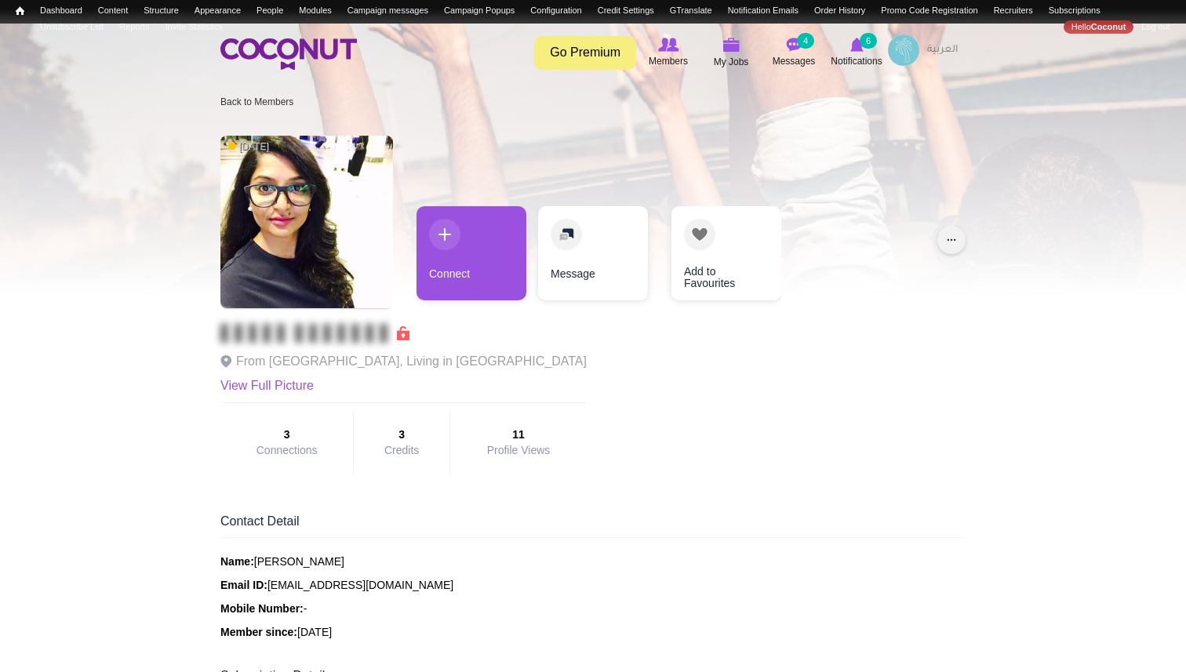
click at [948, 238] on button "..." at bounding box center [951, 240] width 28 height 28
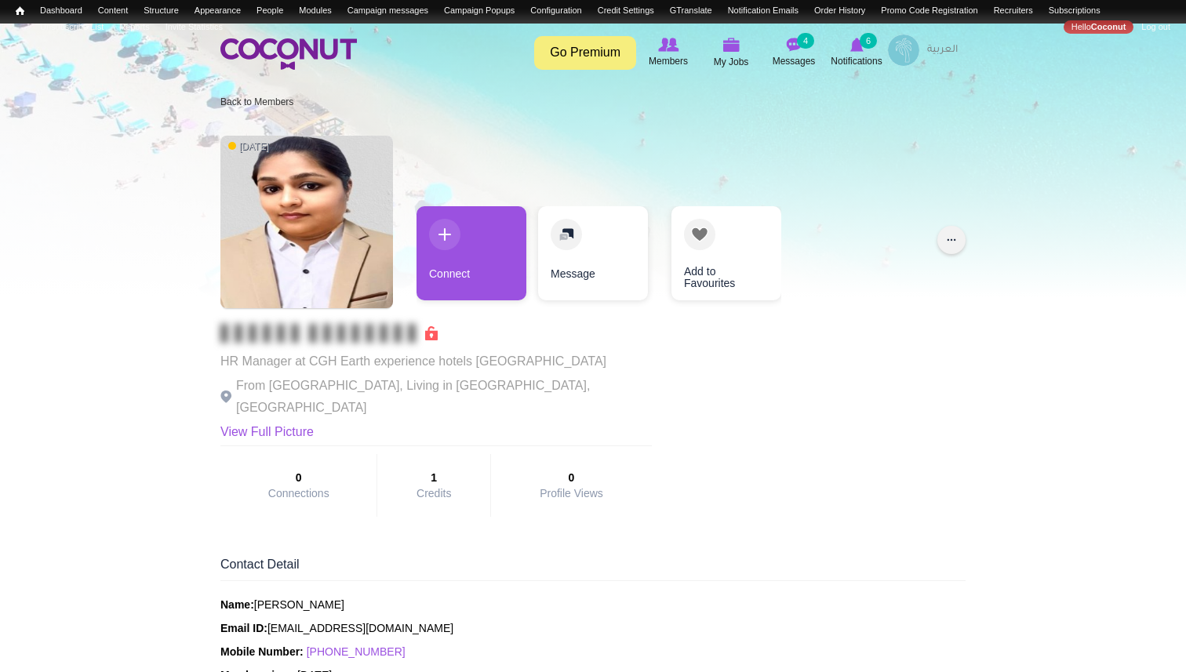
click at [954, 245] on button "..." at bounding box center [951, 240] width 28 height 28
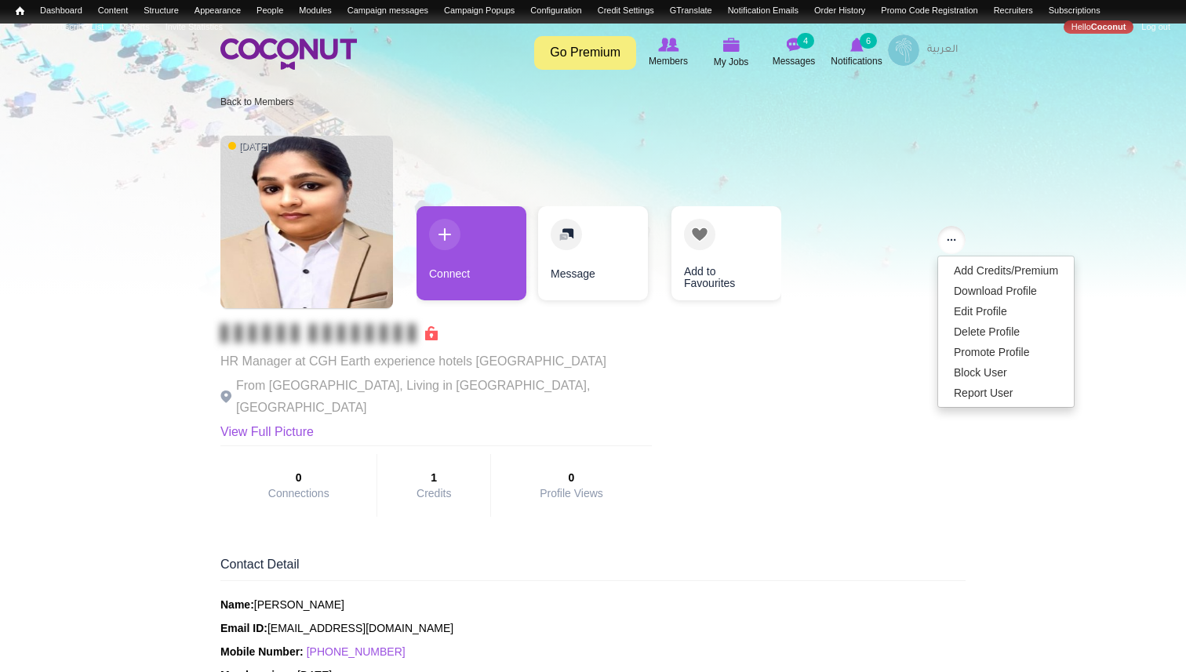
click at [757, 449] on div "[DATE] HR Manager at CGH Earth experience hotels [GEOGRAPHIC_DATA] From [GEOGRA…" at bounding box center [592, 326] width 745 height 397
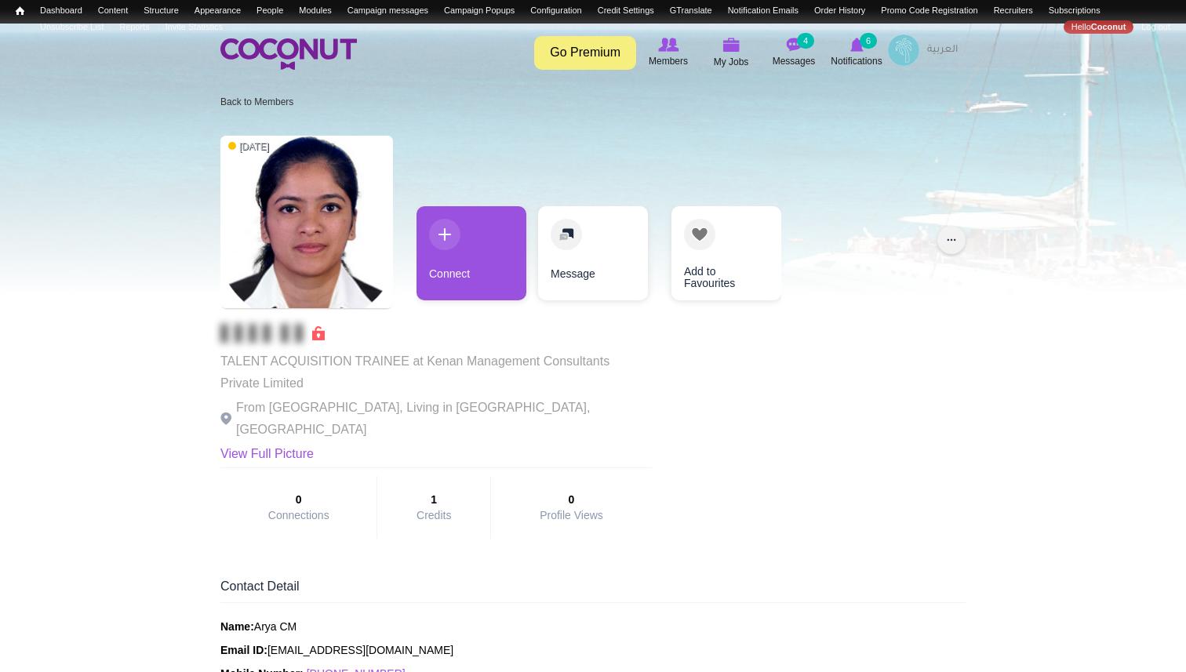
click at [951, 240] on button "..." at bounding box center [951, 240] width 28 height 28
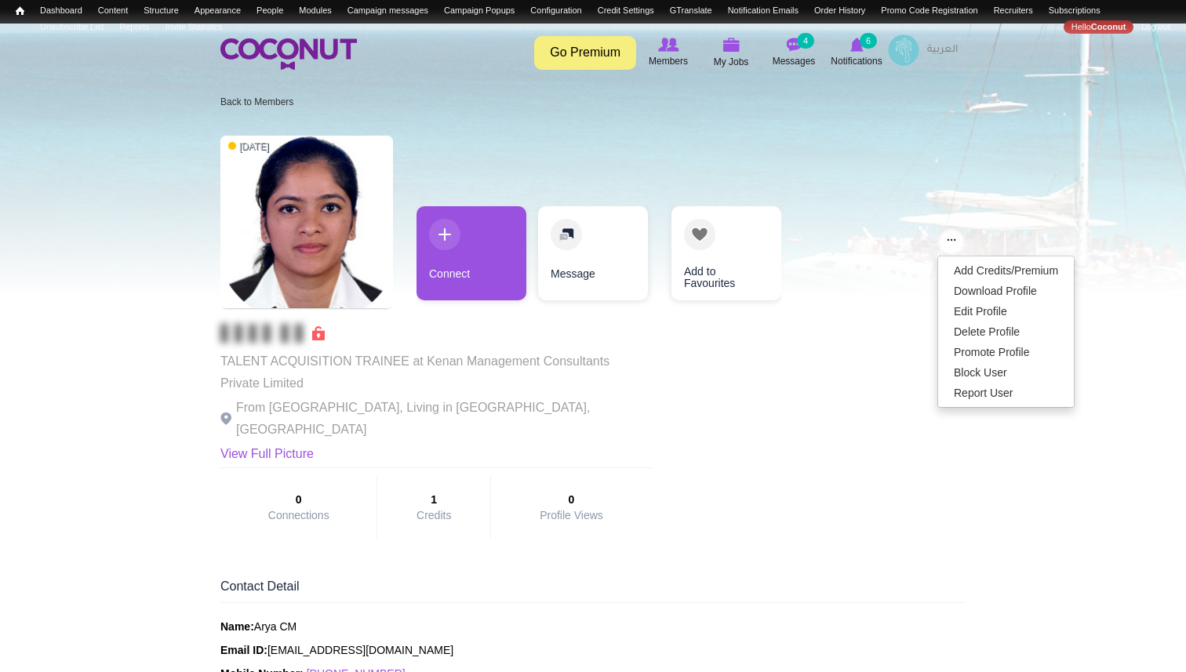
click at [794, 436] on div "[DATE] TALENT ACQUISITION TRAINEE at Kenan Management Consultants Private Limit…" at bounding box center [592, 337] width 745 height 419
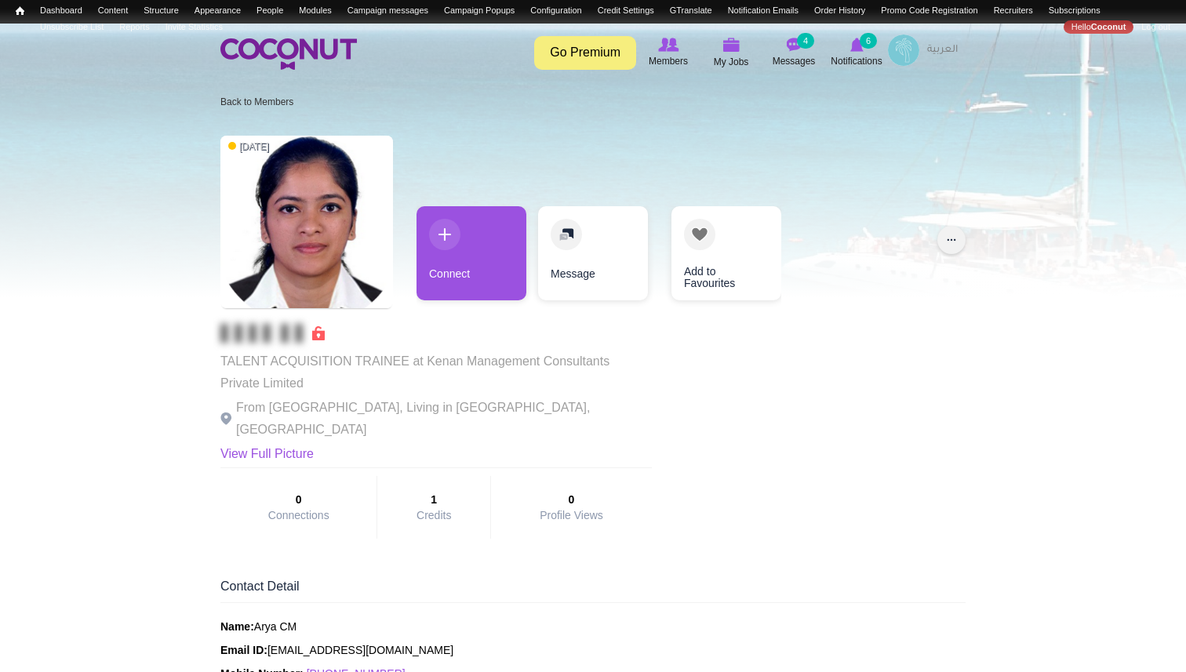
click at [951, 233] on button "..." at bounding box center [951, 240] width 28 height 28
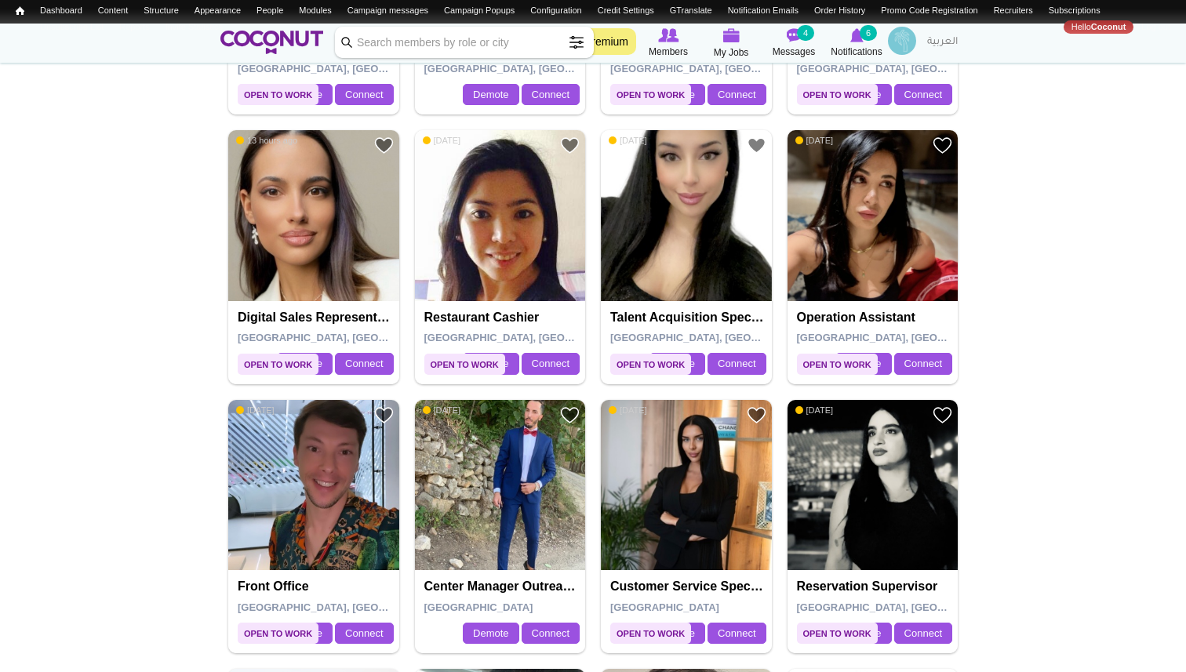
scroll to position [533, 0]
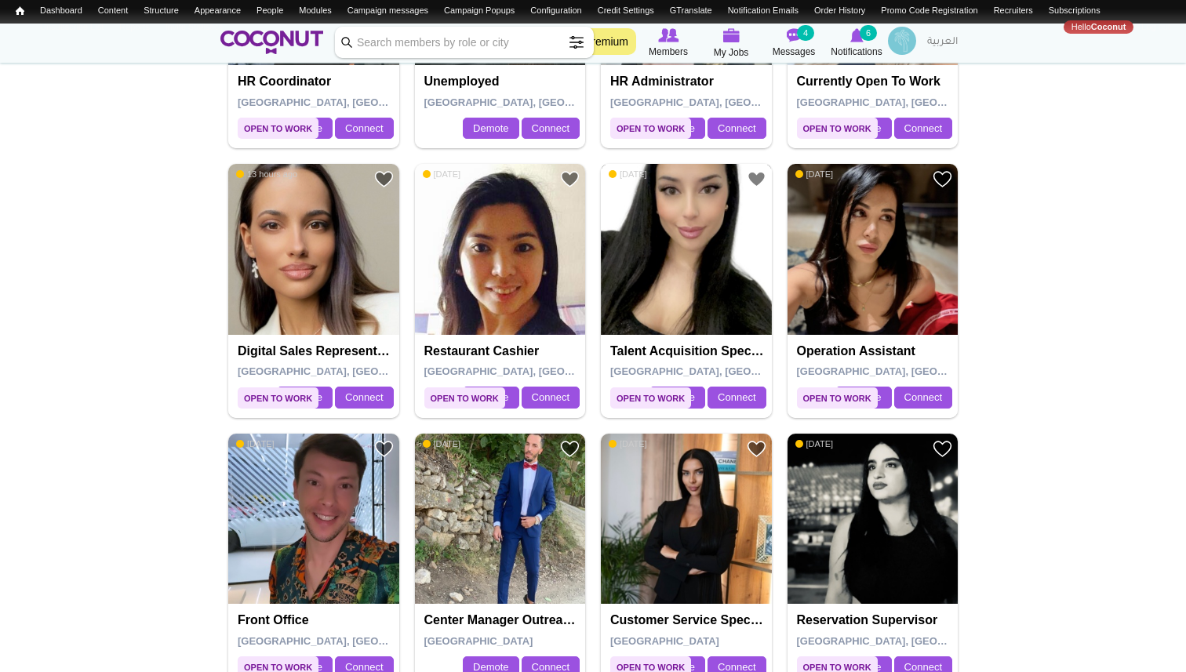
click at [688, 243] on img at bounding box center [686, 249] width 171 height 171
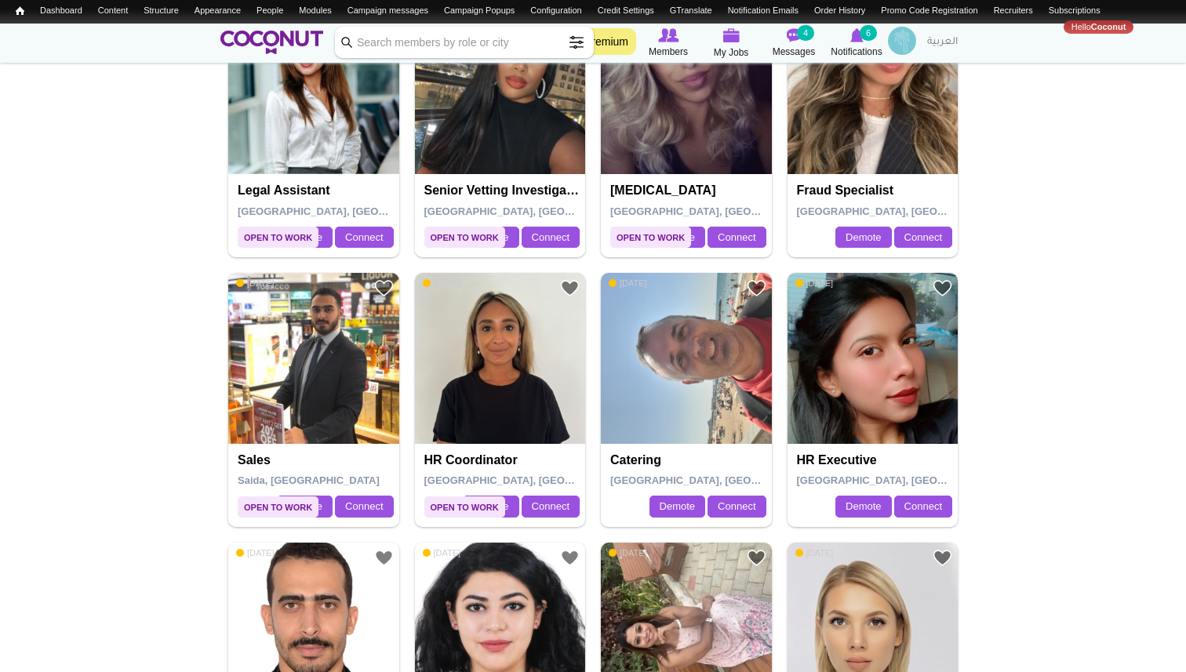
scroll to position [2319, 0]
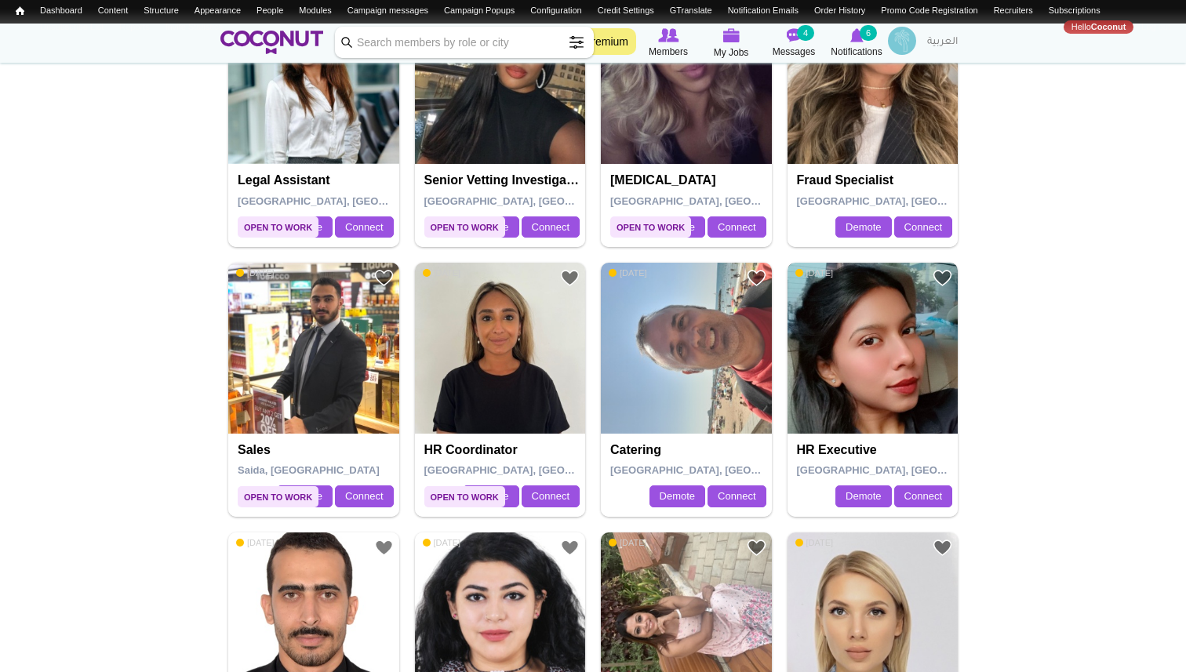
click at [866, 343] on img at bounding box center [873, 348] width 171 height 171
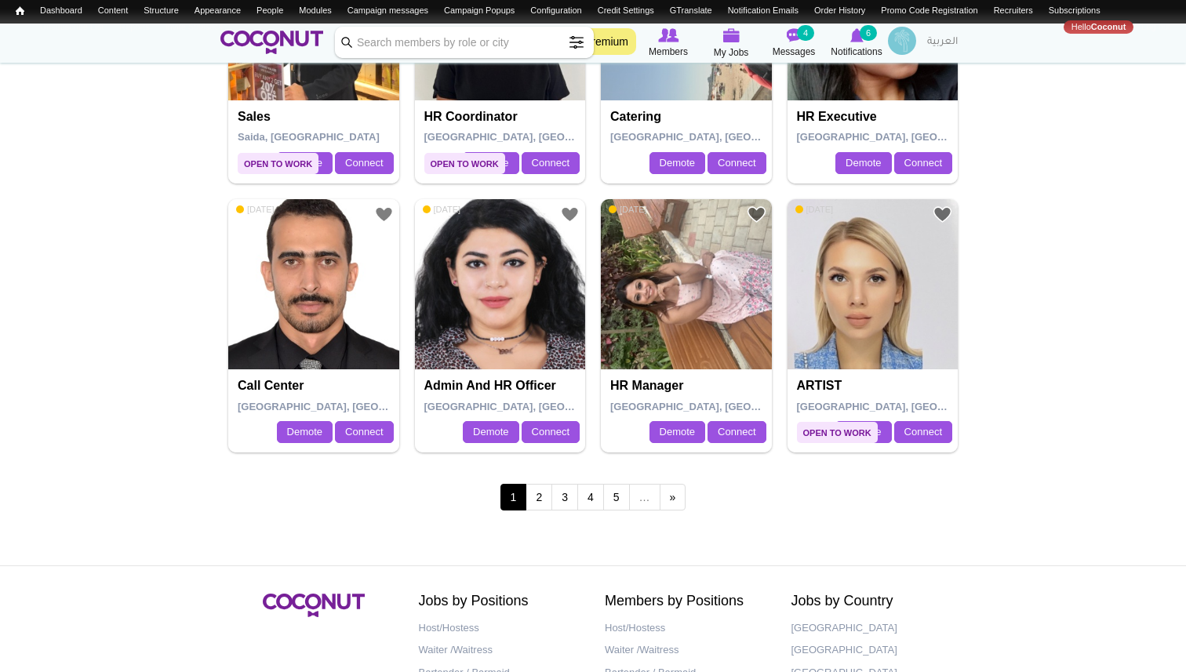
scroll to position [2673, 0]
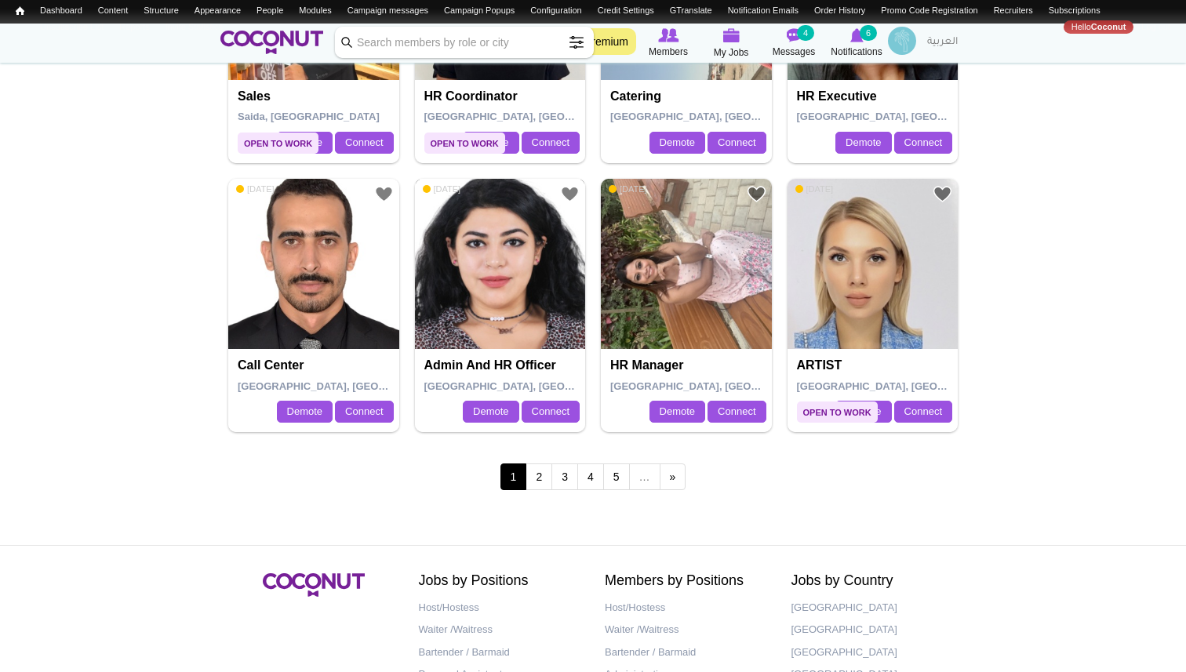
click at [522, 269] on img at bounding box center [500, 264] width 171 height 171
click at [540, 475] on link "2" at bounding box center [539, 477] width 27 height 27
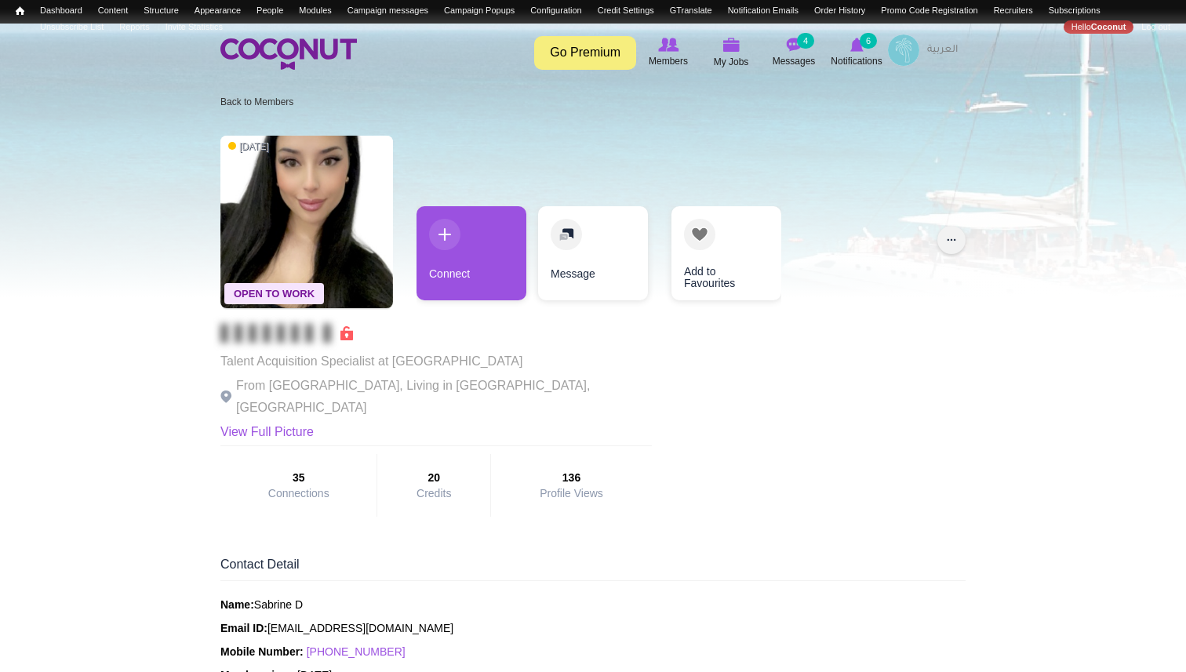
click at [956, 243] on button "..." at bounding box center [951, 240] width 28 height 28
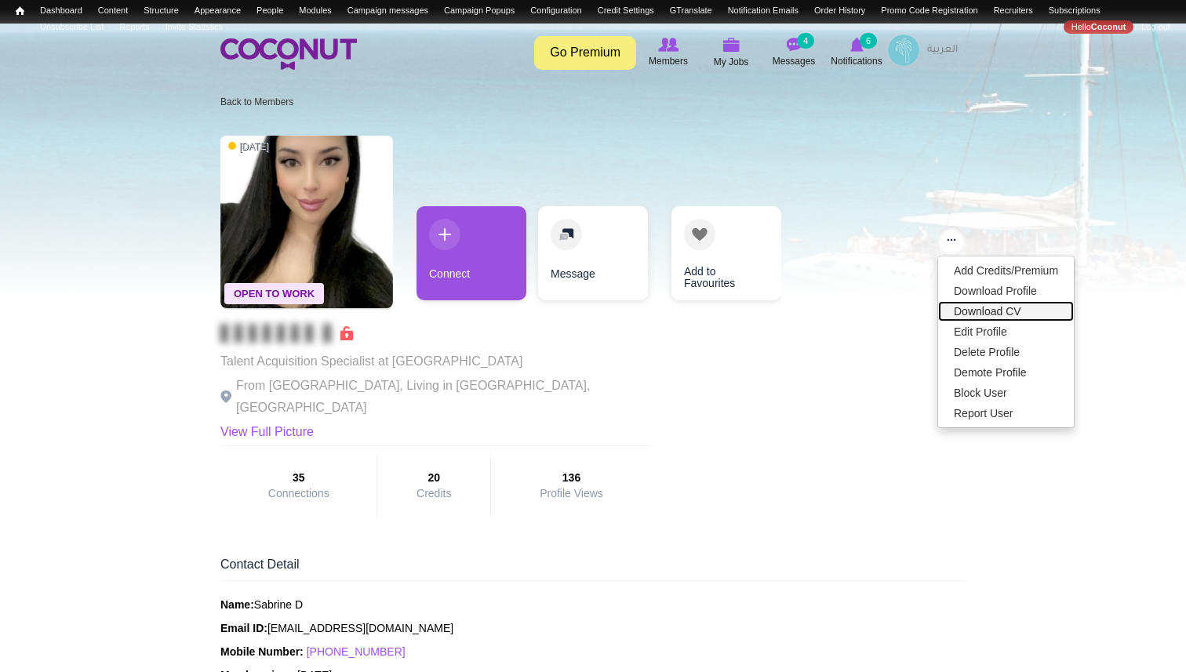
click at [967, 312] on link "Download CV" at bounding box center [1006, 311] width 136 height 20
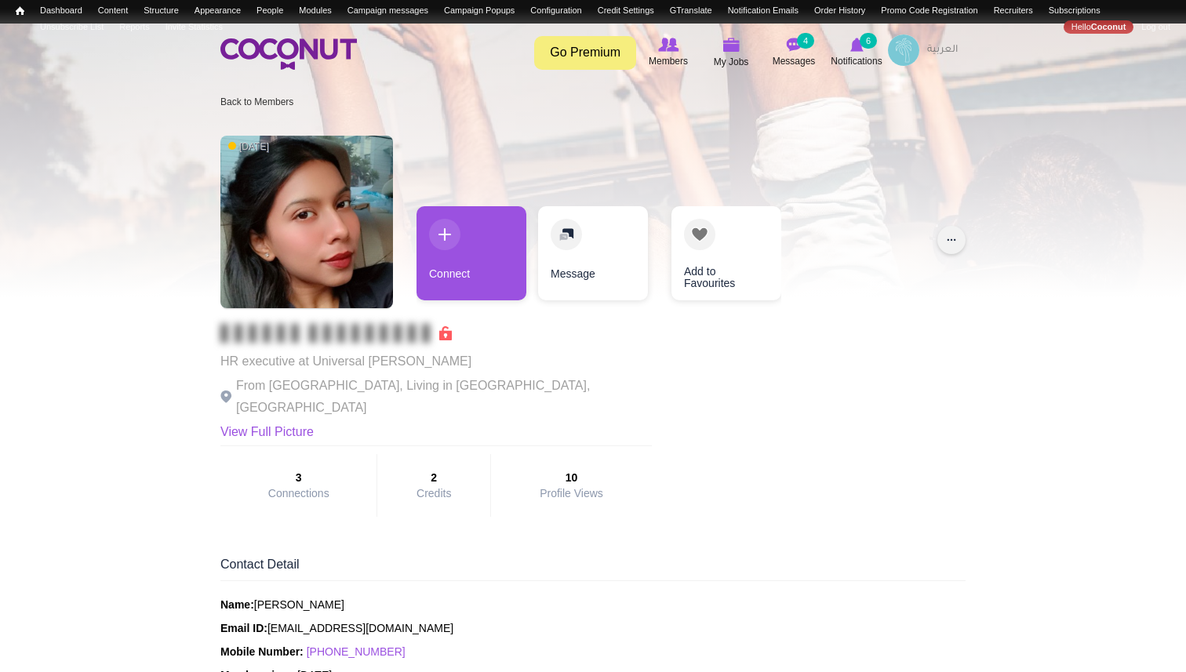
click at [955, 237] on button "..." at bounding box center [951, 240] width 28 height 28
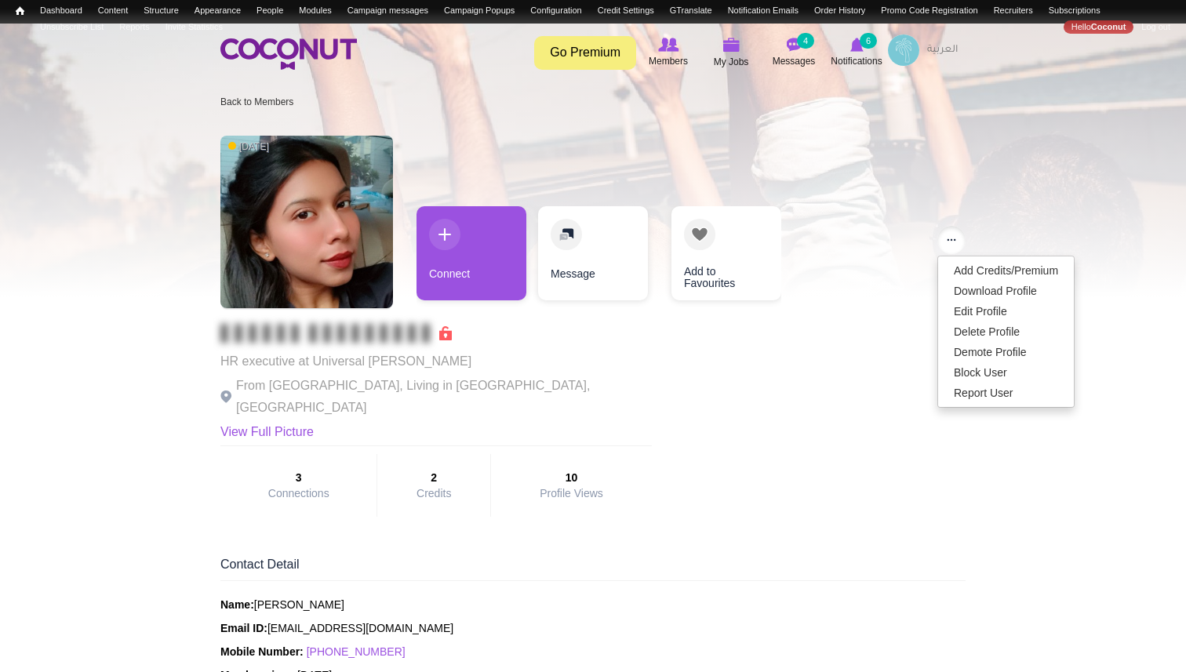
drag, startPoint x: 838, startPoint y: 416, endPoint x: 965, endPoint y: 121, distance: 321.1
click at [838, 409] on div "1 year ago HR executive at Universal Hunt From India, Living in Dubai, United A…" at bounding box center [592, 326] width 745 height 397
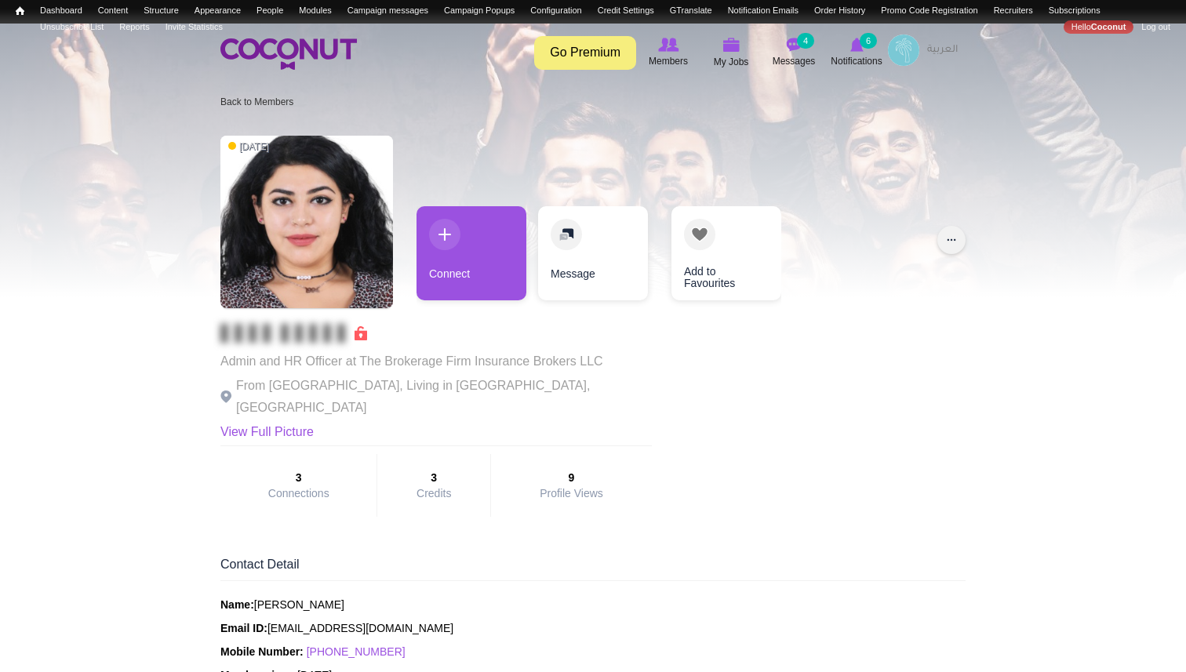
click at [955, 250] on div "... Add Credits/Premium Download Profile Edit Profile Delete Profile Demote Pro…" at bounding box center [951, 240] width 28 height 28
click at [953, 248] on button "..." at bounding box center [951, 240] width 28 height 28
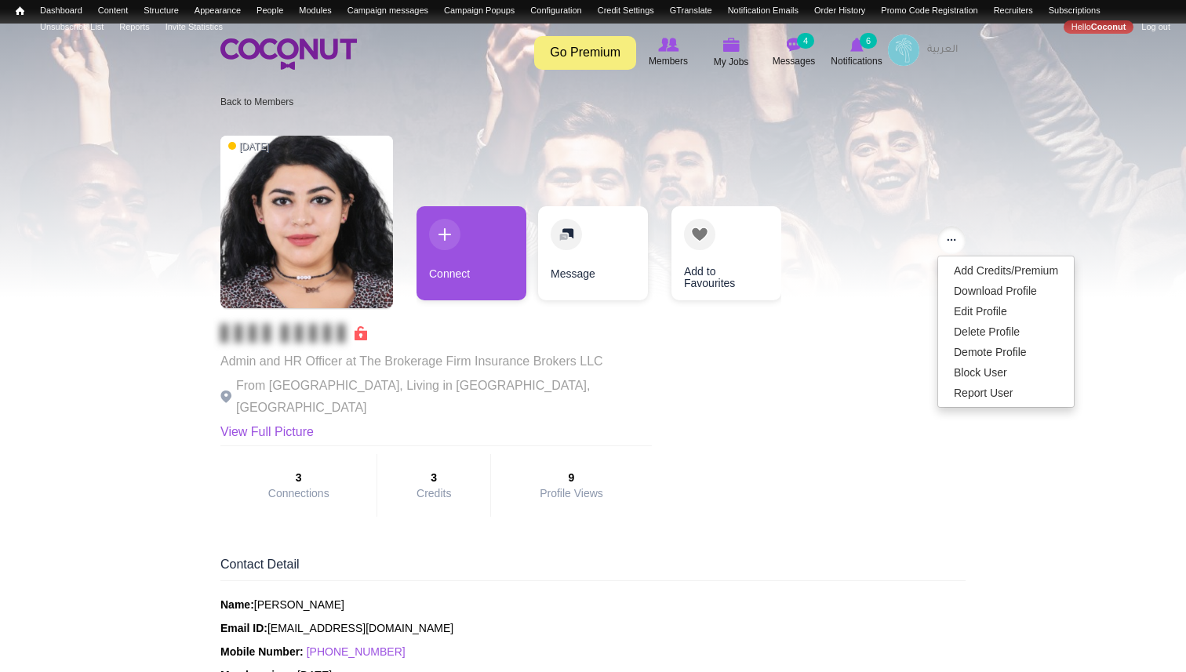
click at [844, 406] on div "[DATE] Admin and HR Officer at The Brokerage Firm Insurance Brokers LLC From [G…" at bounding box center [592, 326] width 745 height 397
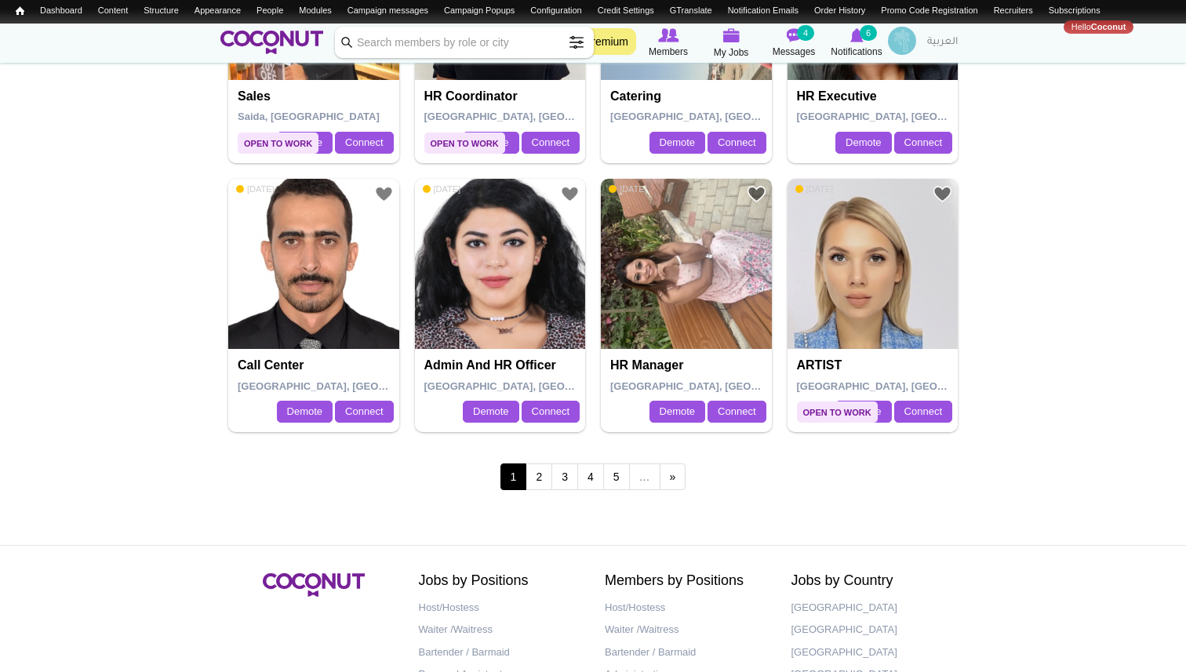
click at [667, 252] on img at bounding box center [686, 264] width 171 height 171
click at [541, 475] on link "2" at bounding box center [539, 477] width 27 height 27
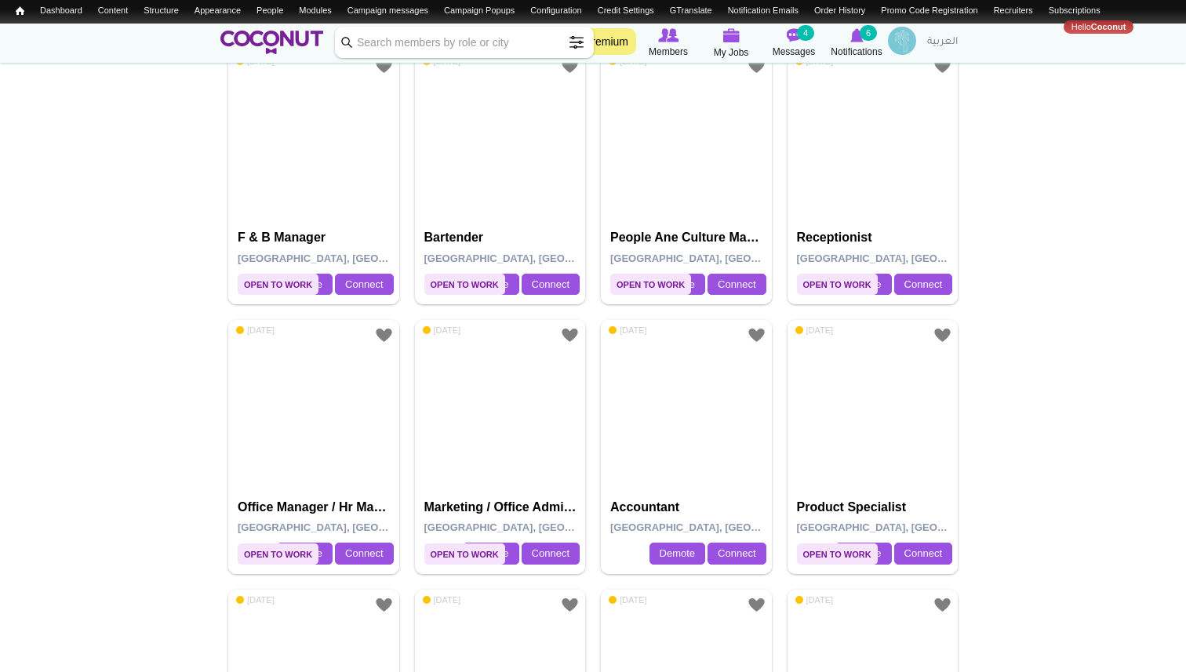
scroll to position [1670, 0]
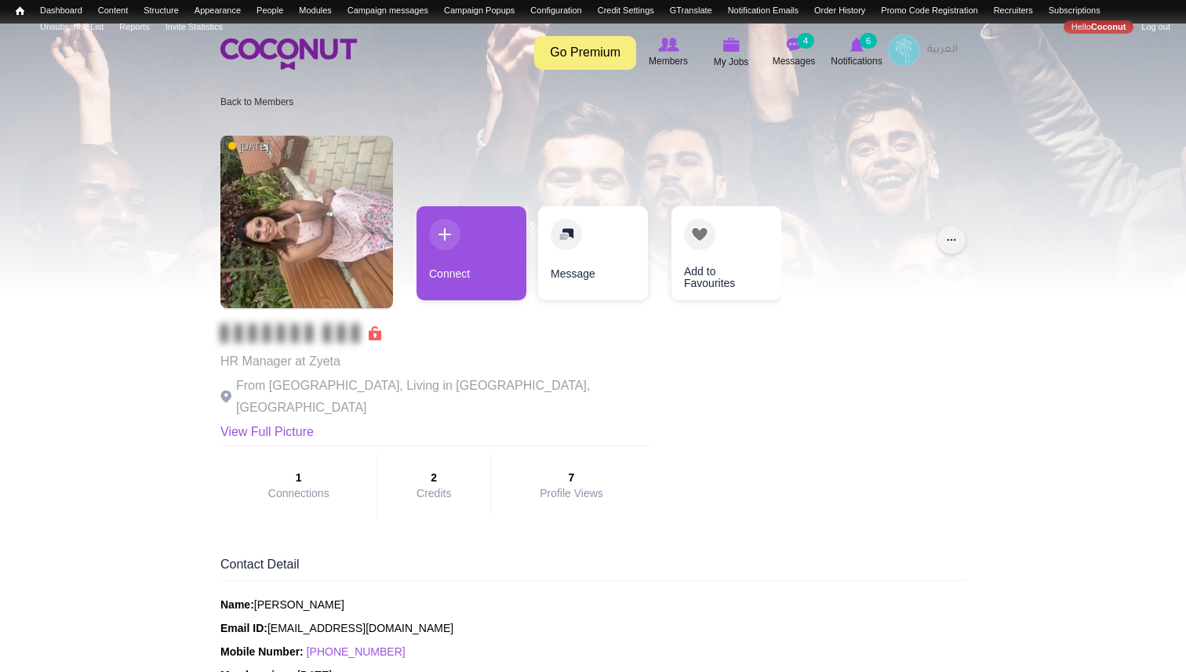
click at [948, 240] on button "..." at bounding box center [951, 240] width 28 height 28
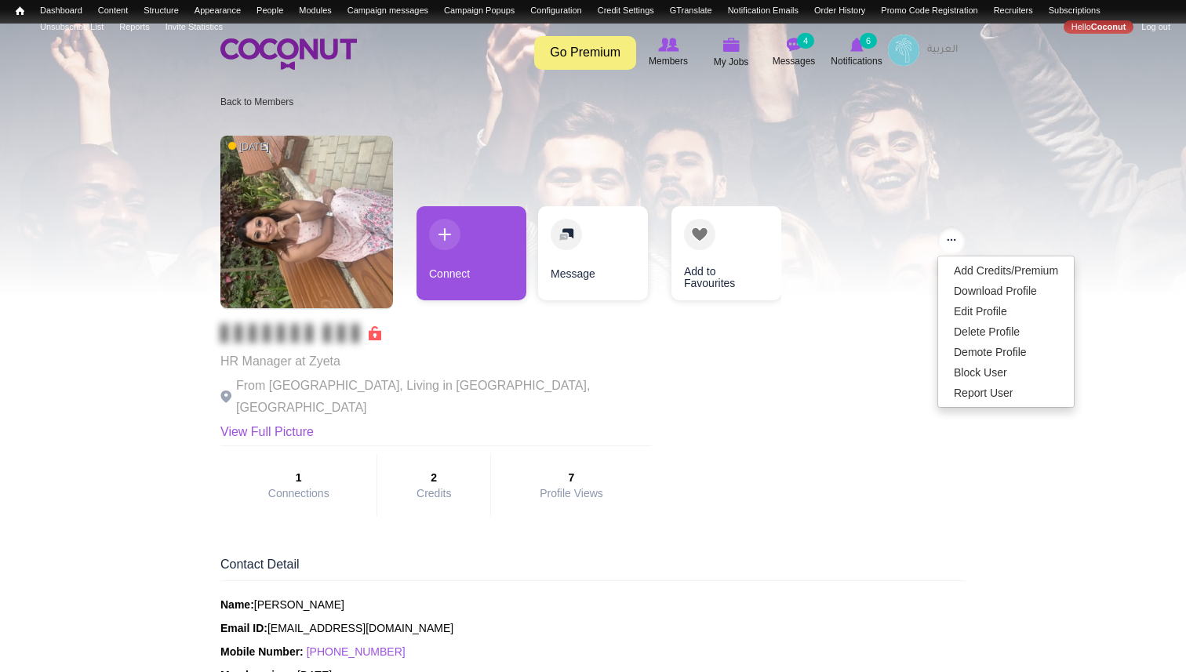
click at [831, 421] on div "1 year ago HR Manager at Zyeta From India, Living in Dubai, United Arab Emirate…" at bounding box center [592, 326] width 745 height 397
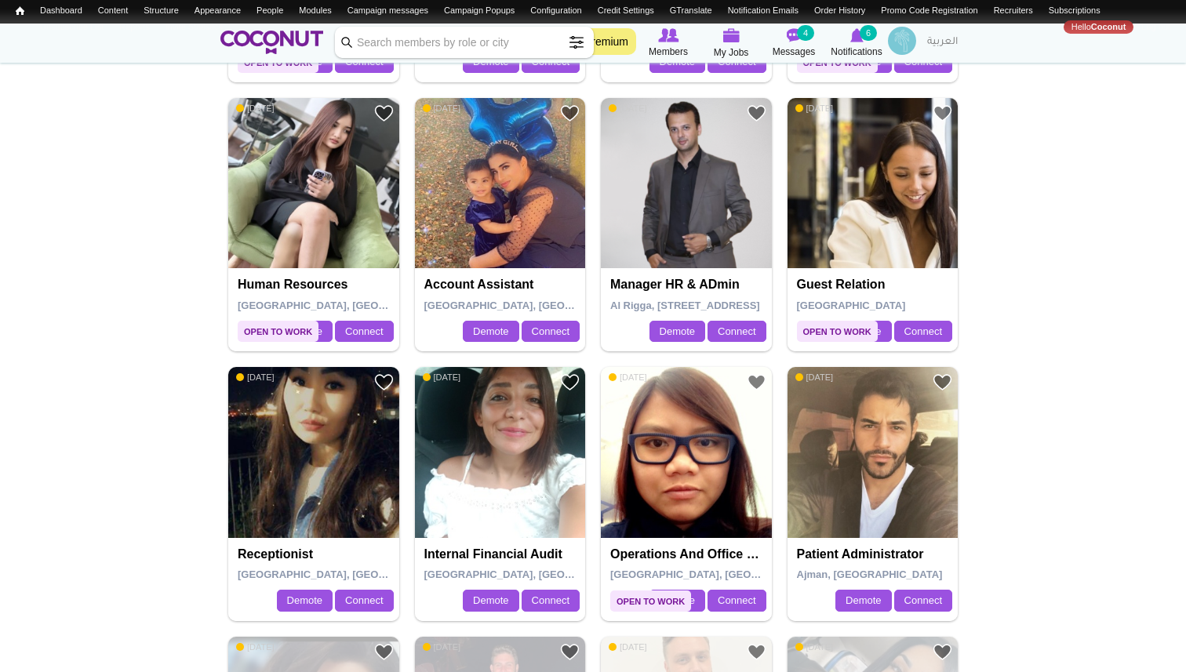
scroll to position [2177, 0]
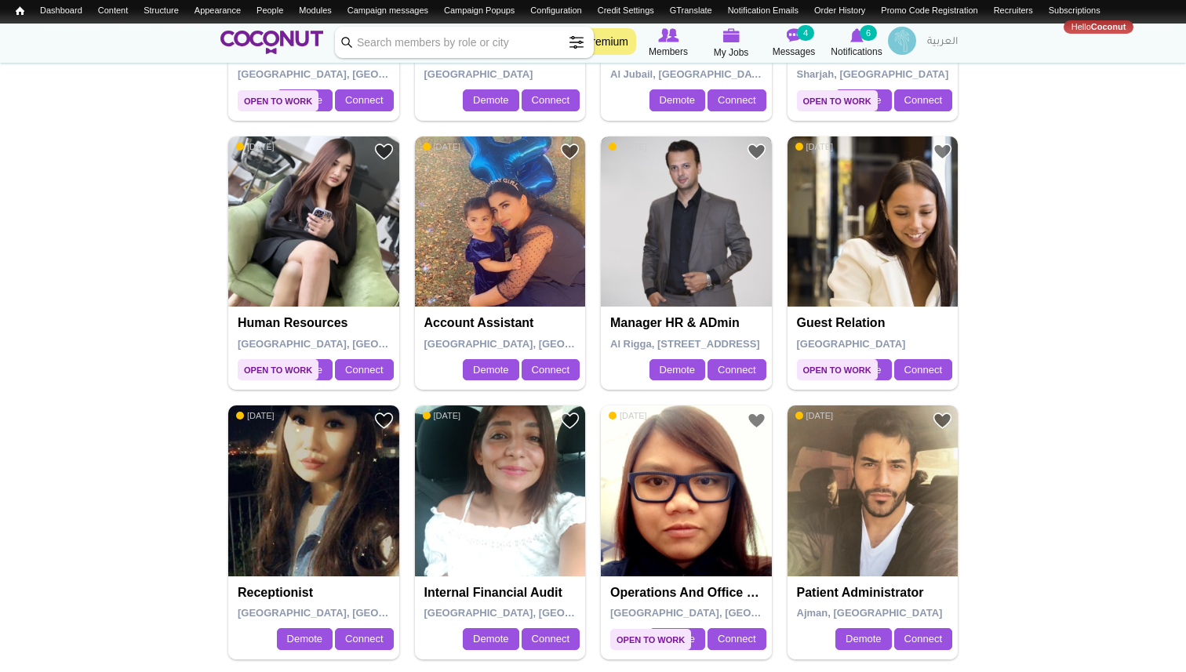
click at [683, 213] on img at bounding box center [686, 221] width 171 height 171
click at [304, 227] on img at bounding box center [313, 221] width 171 height 171
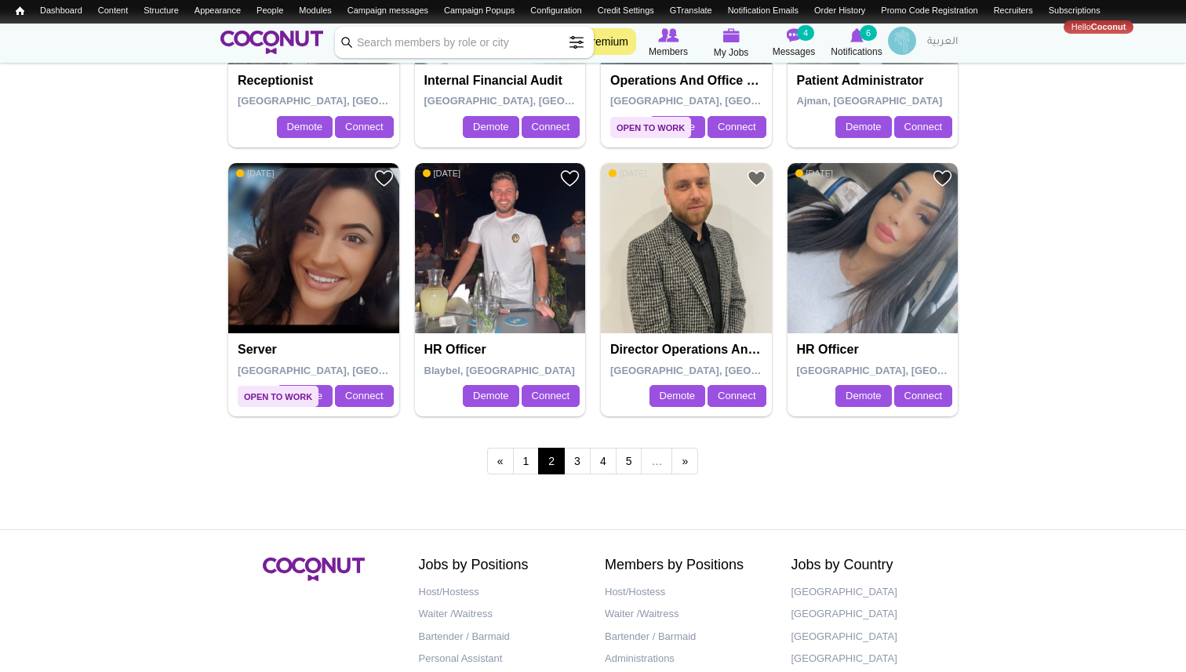
scroll to position [2694, 0]
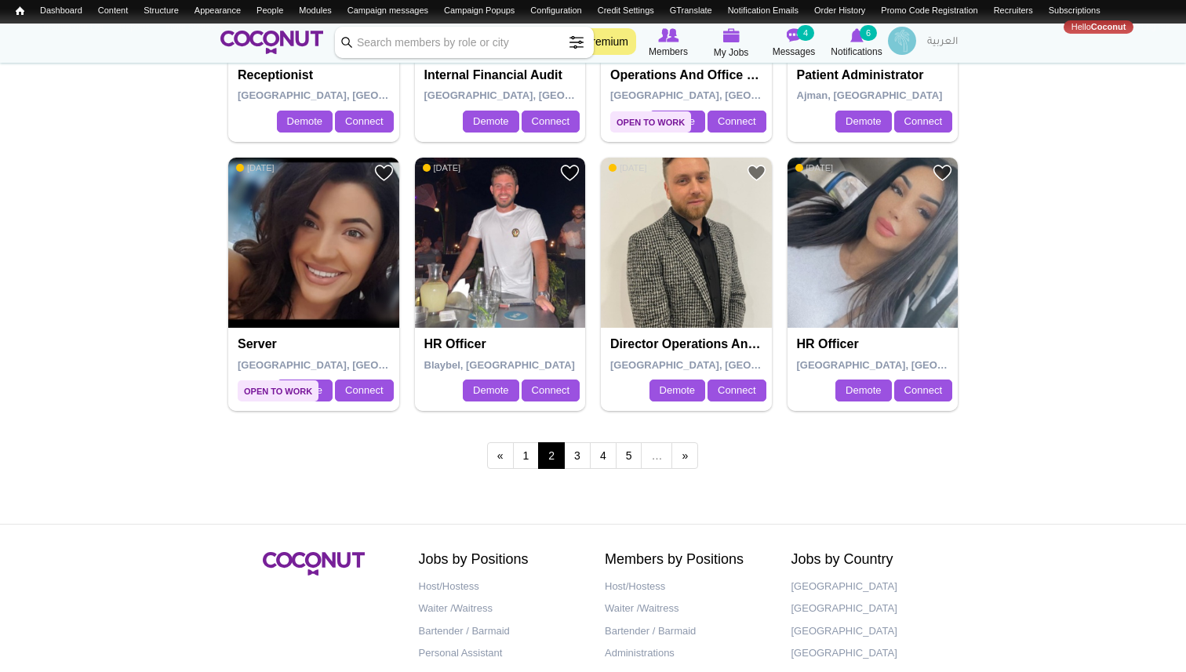
click at [490, 219] on img at bounding box center [500, 243] width 171 height 171
click at [578, 453] on link "3" at bounding box center [577, 455] width 27 height 27
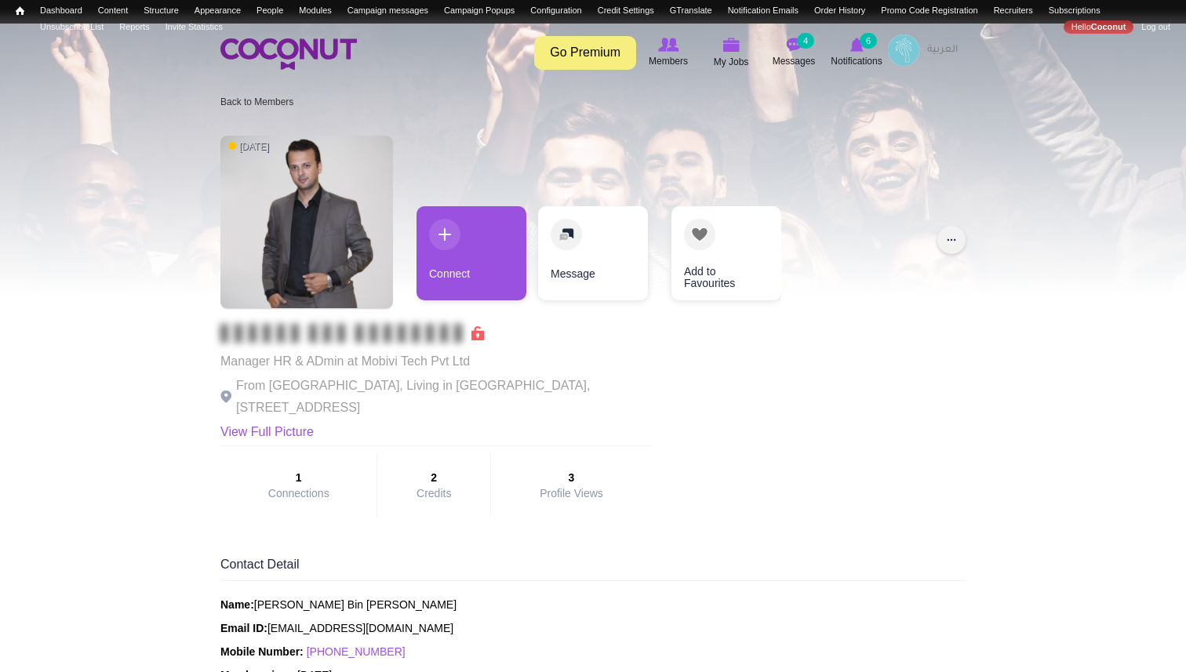
click at [958, 240] on button "..." at bounding box center [951, 240] width 28 height 28
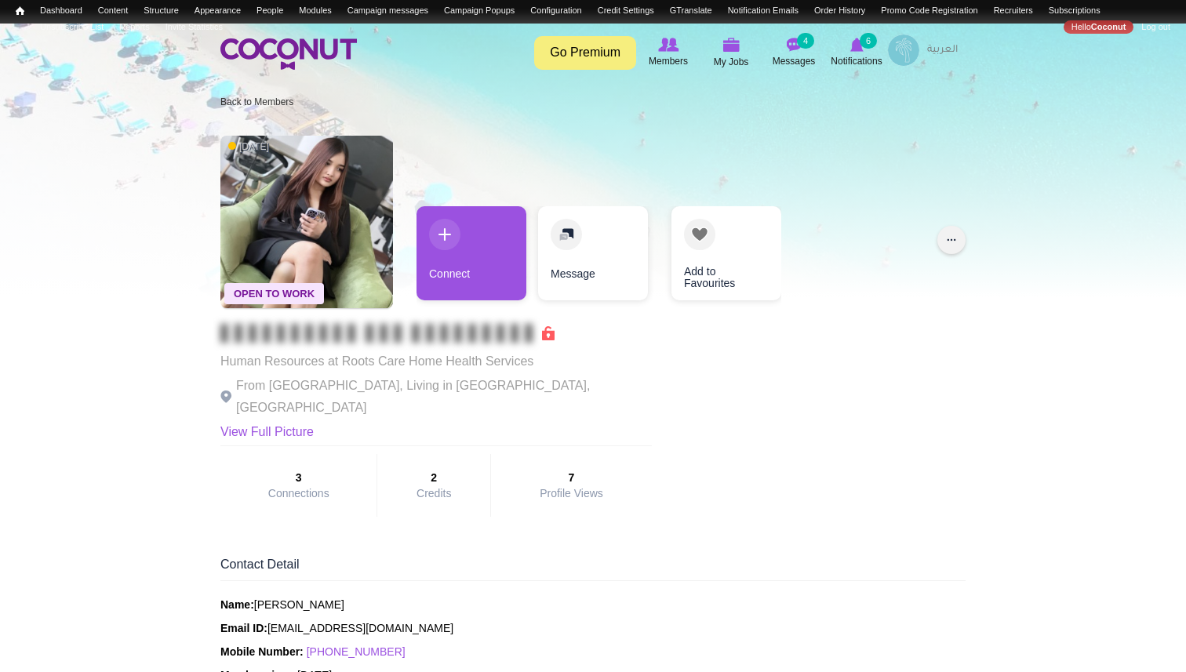
click at [958, 249] on button "..." at bounding box center [951, 240] width 28 height 28
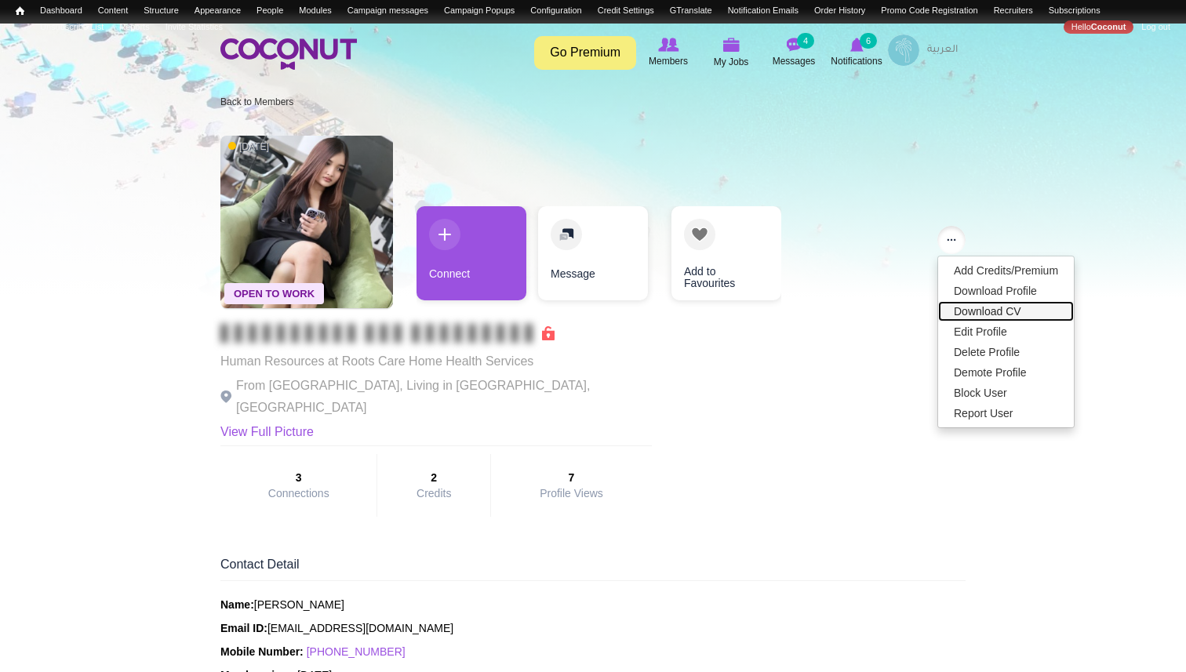
click at [965, 313] on link "Download CV" at bounding box center [1006, 311] width 136 height 20
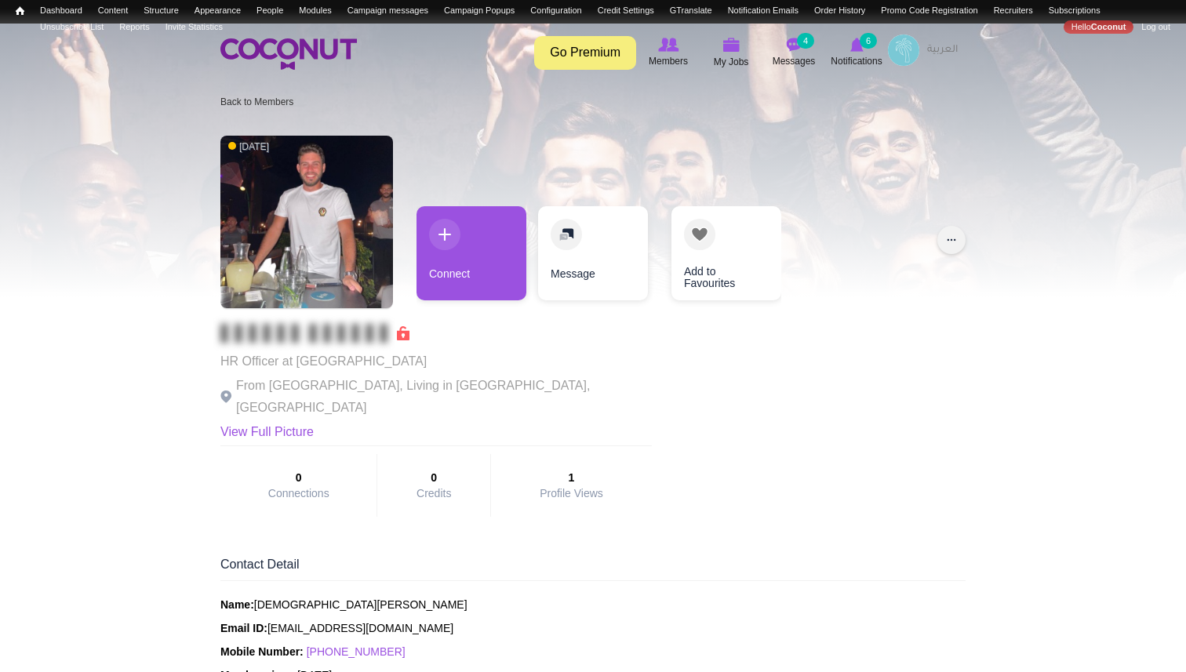
click at [950, 238] on button "..." at bounding box center [951, 240] width 28 height 28
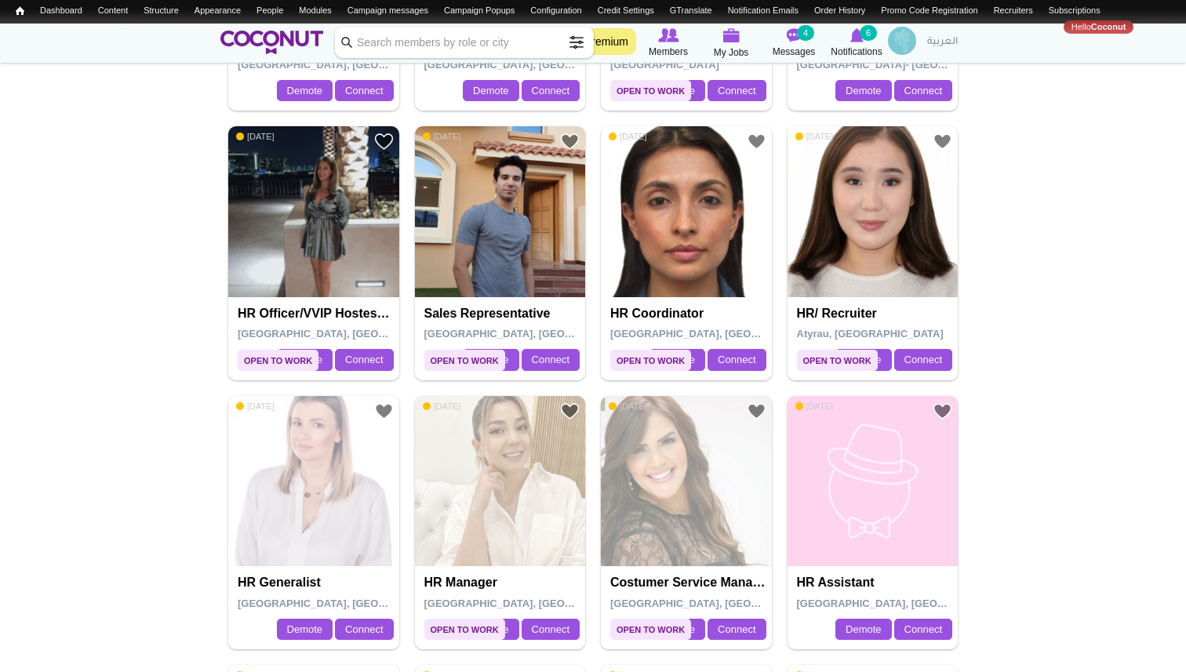
scroll to position [597, 0]
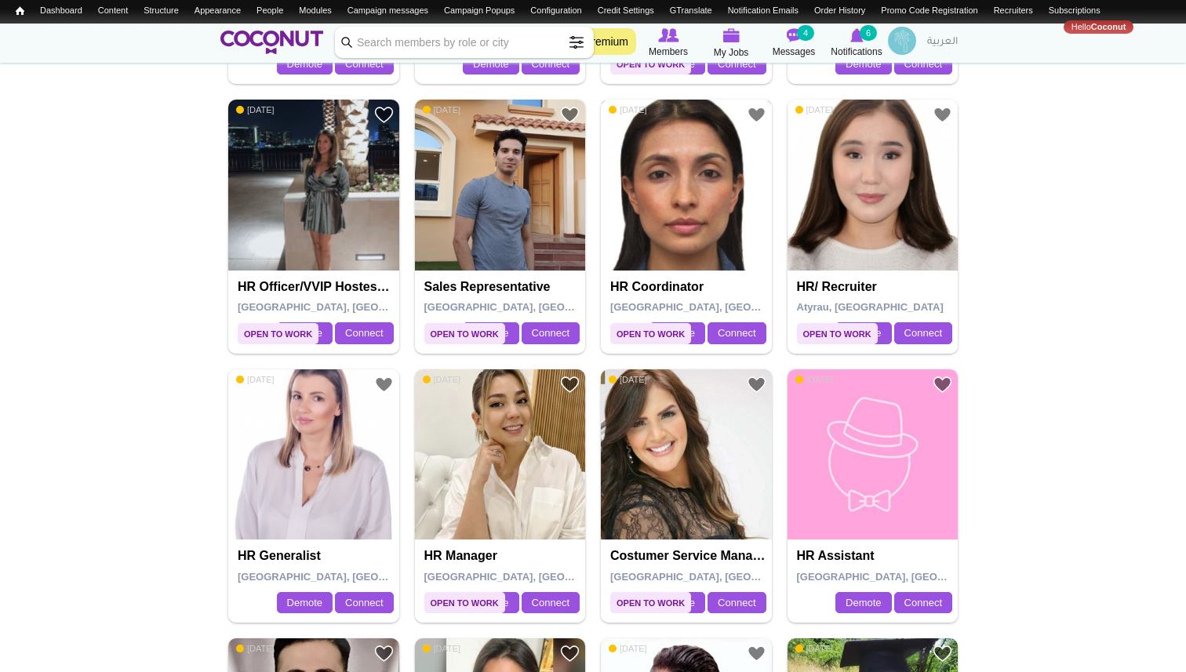
click at [689, 201] on img at bounding box center [686, 185] width 171 height 171
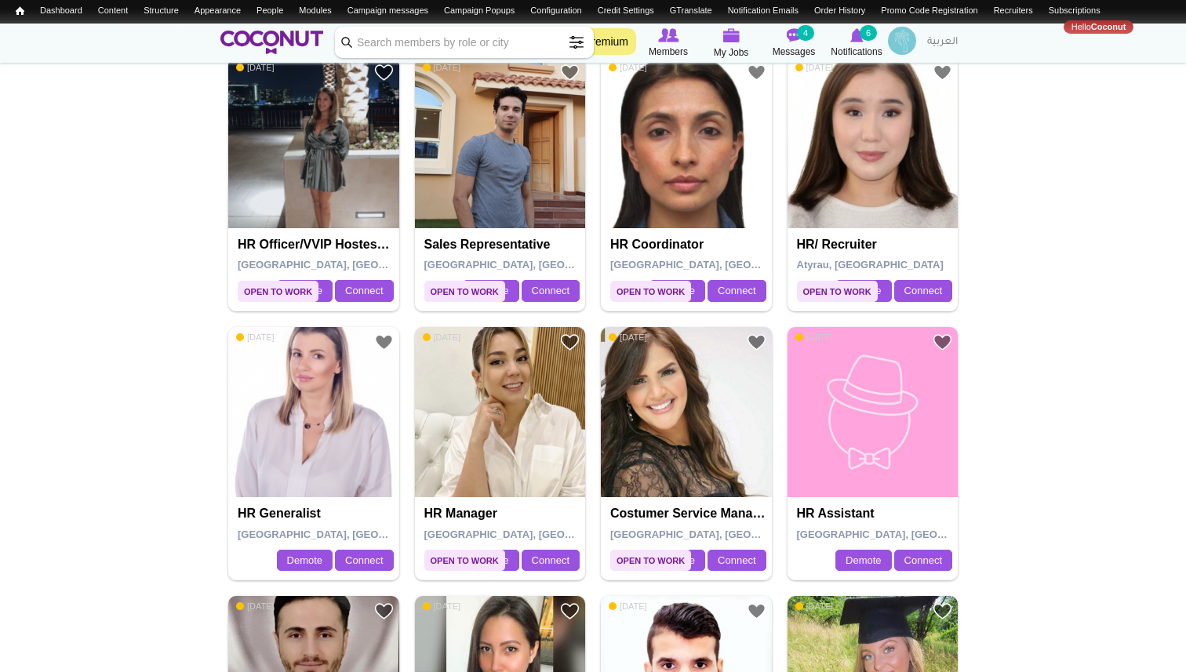
scroll to position [652, 0]
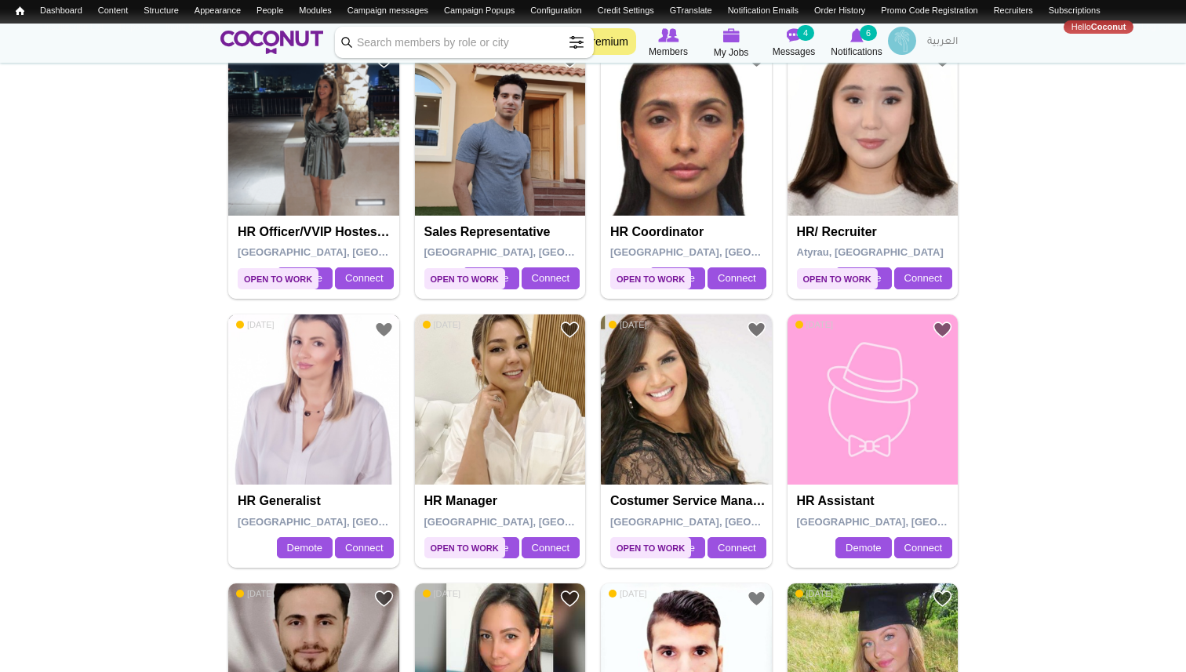
click at [337, 409] on img at bounding box center [313, 400] width 171 height 171
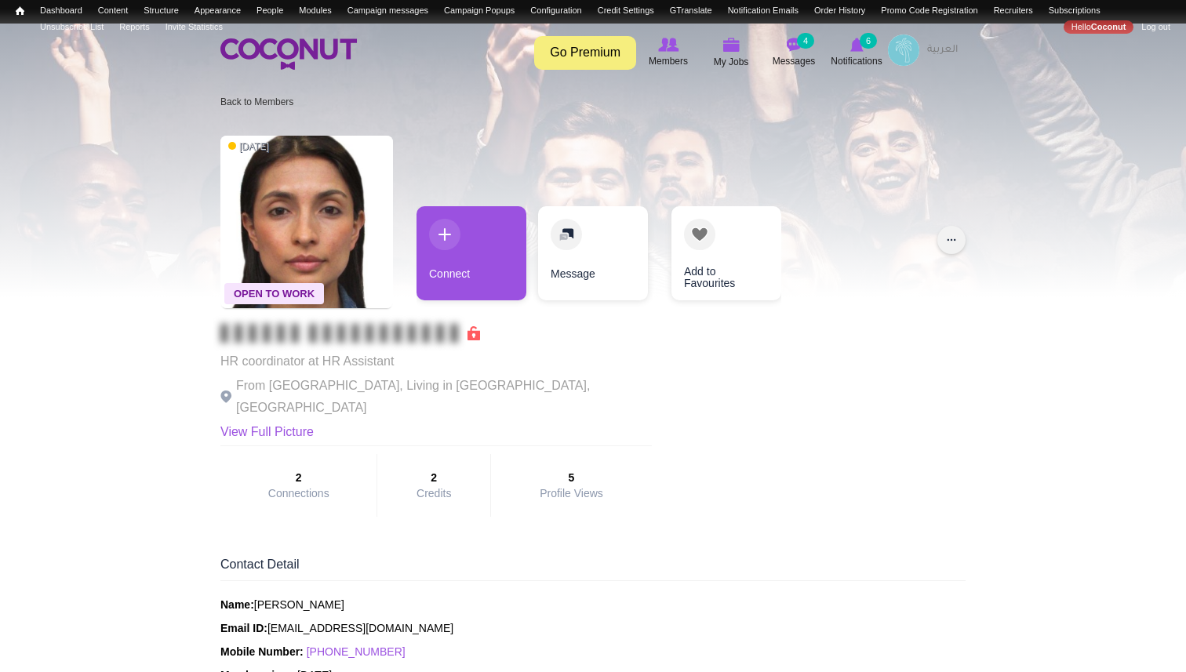
click at [951, 240] on button "..." at bounding box center [951, 240] width 28 height 28
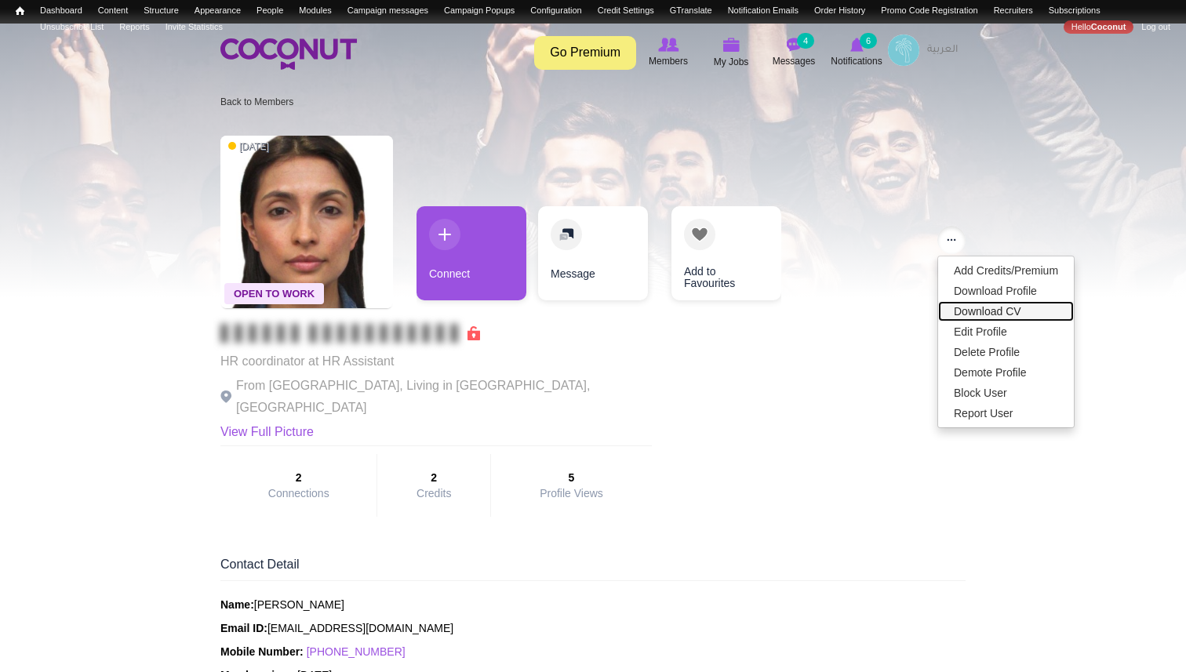
click at [966, 310] on link "Download CV" at bounding box center [1006, 311] width 136 height 20
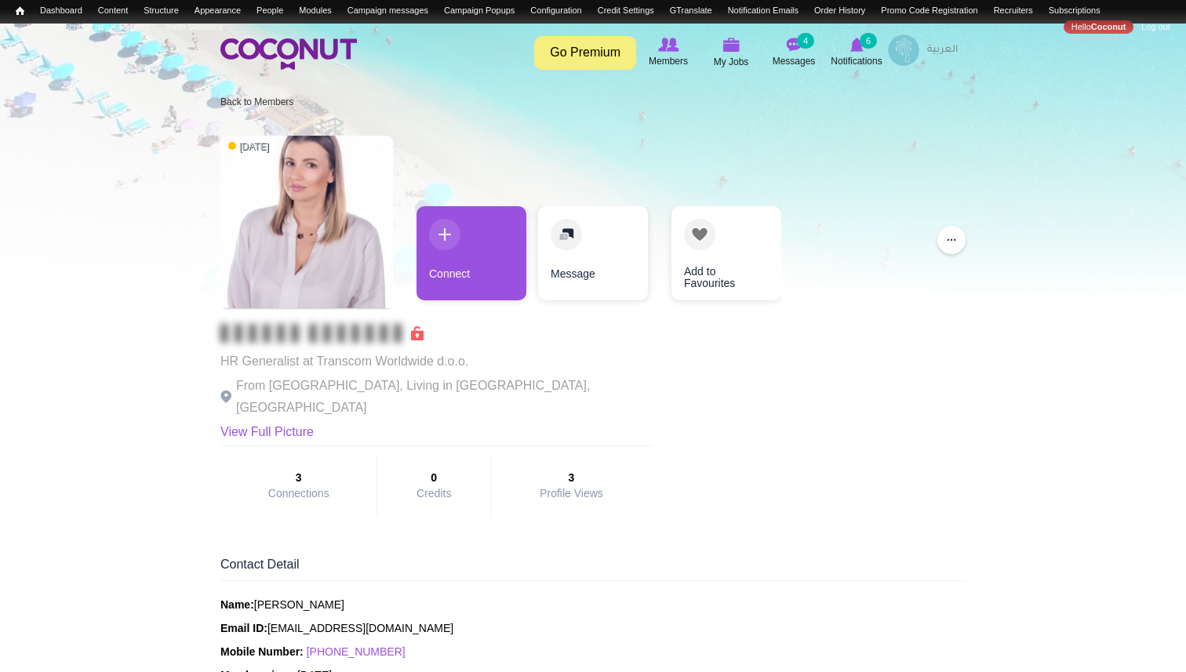
click at [966, 243] on div at bounding box center [593, 160] width 1186 height 275
click at [948, 239] on button "..." at bounding box center [951, 240] width 28 height 28
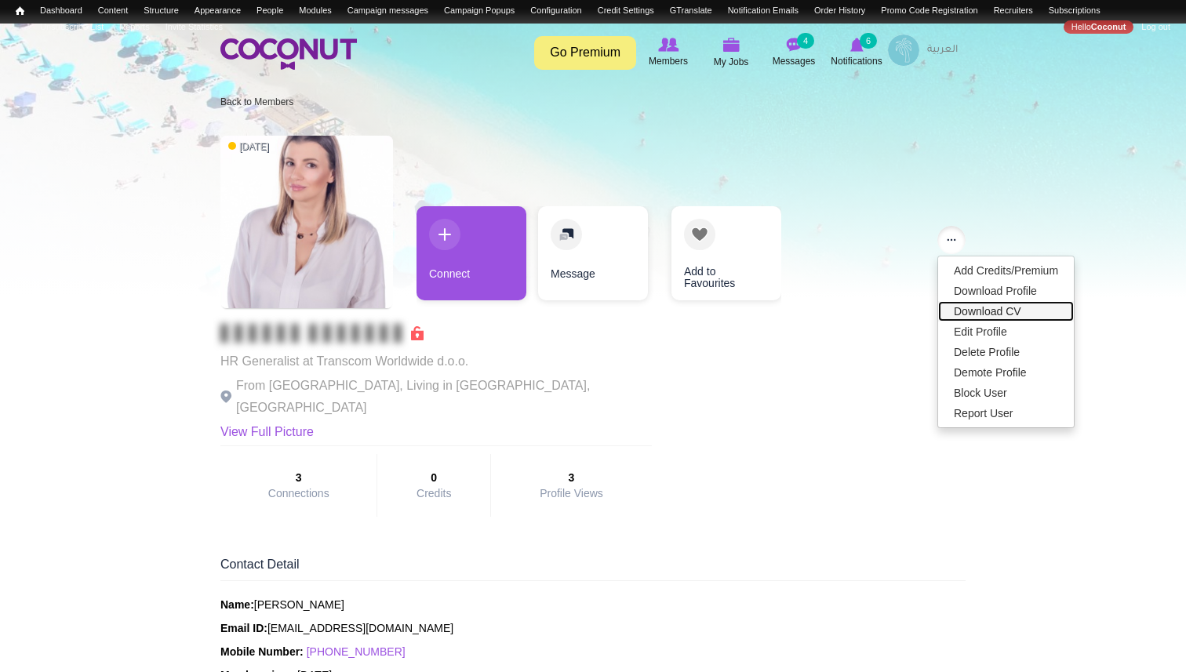
click at [964, 318] on link "Download CV" at bounding box center [1006, 311] width 136 height 20
